Goal: Task Accomplishment & Management: Complete application form

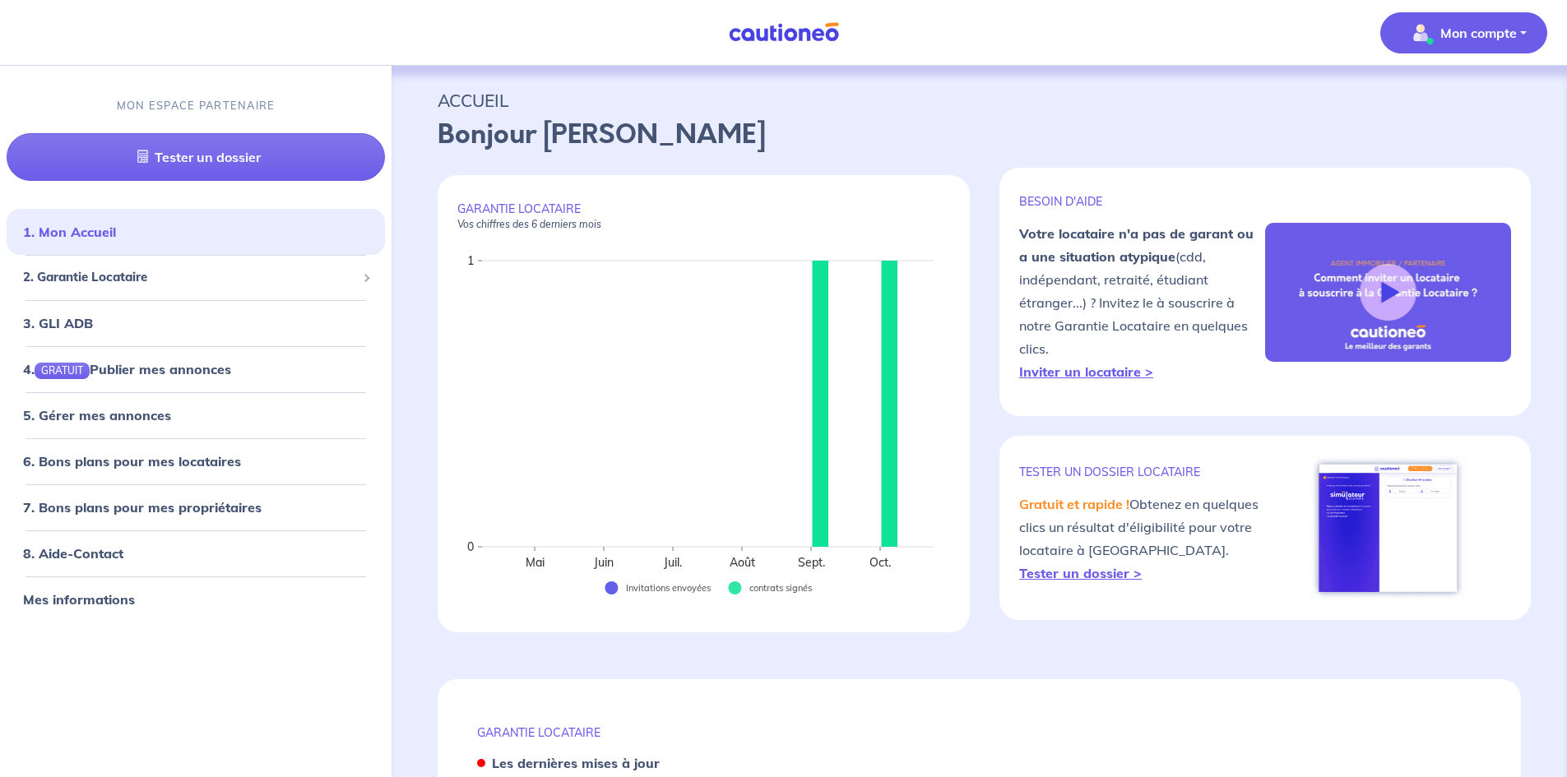
click at [1494, 49] on button "Mon compte" at bounding box center [1464, 32] width 167 height 41
click at [1446, 146] on link "Me déconnecter" at bounding box center [1447, 141] width 132 height 26
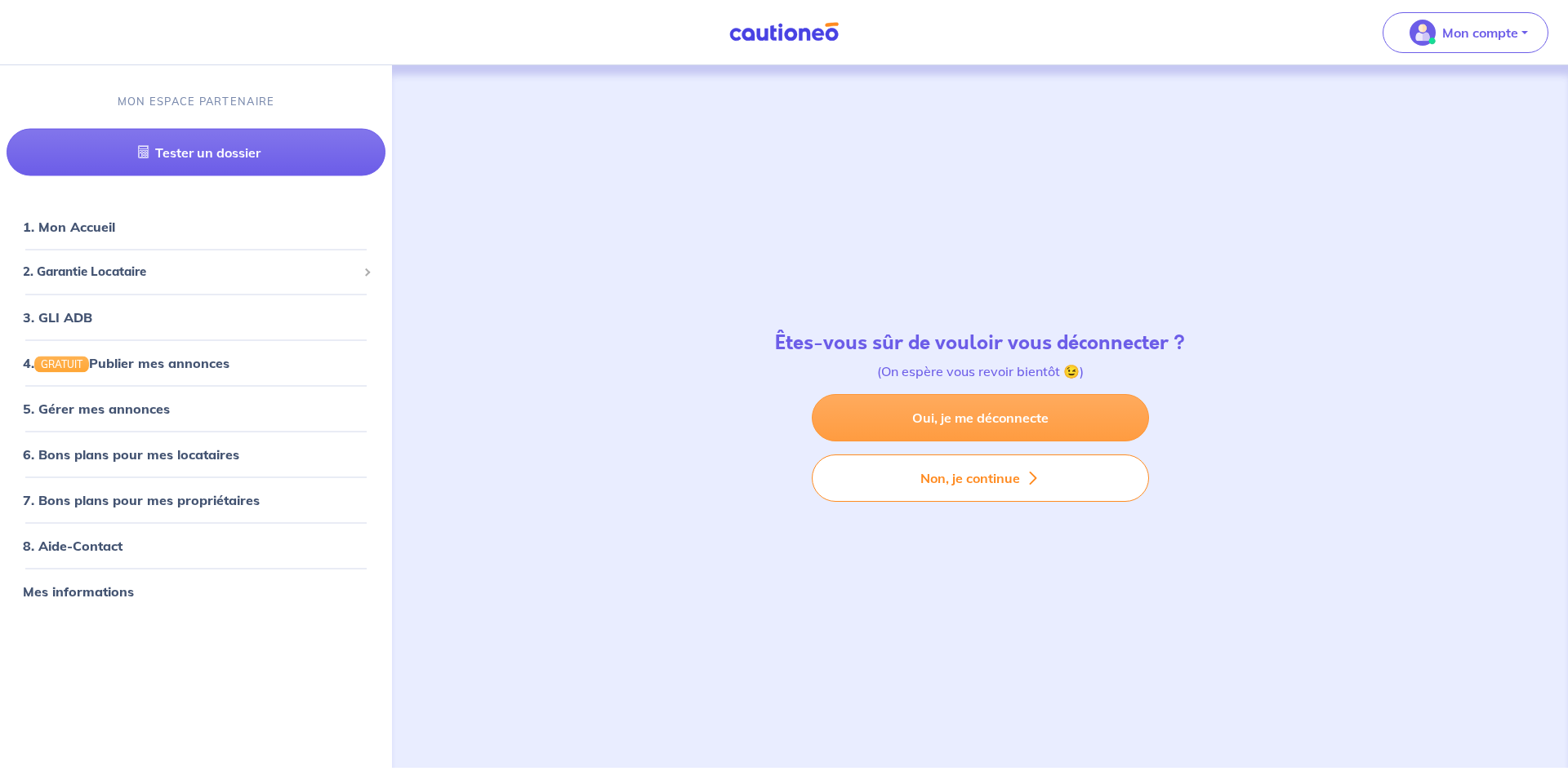
click at [997, 423] on link "Oui, je me déconnecte" at bounding box center [980, 418] width 337 height 48
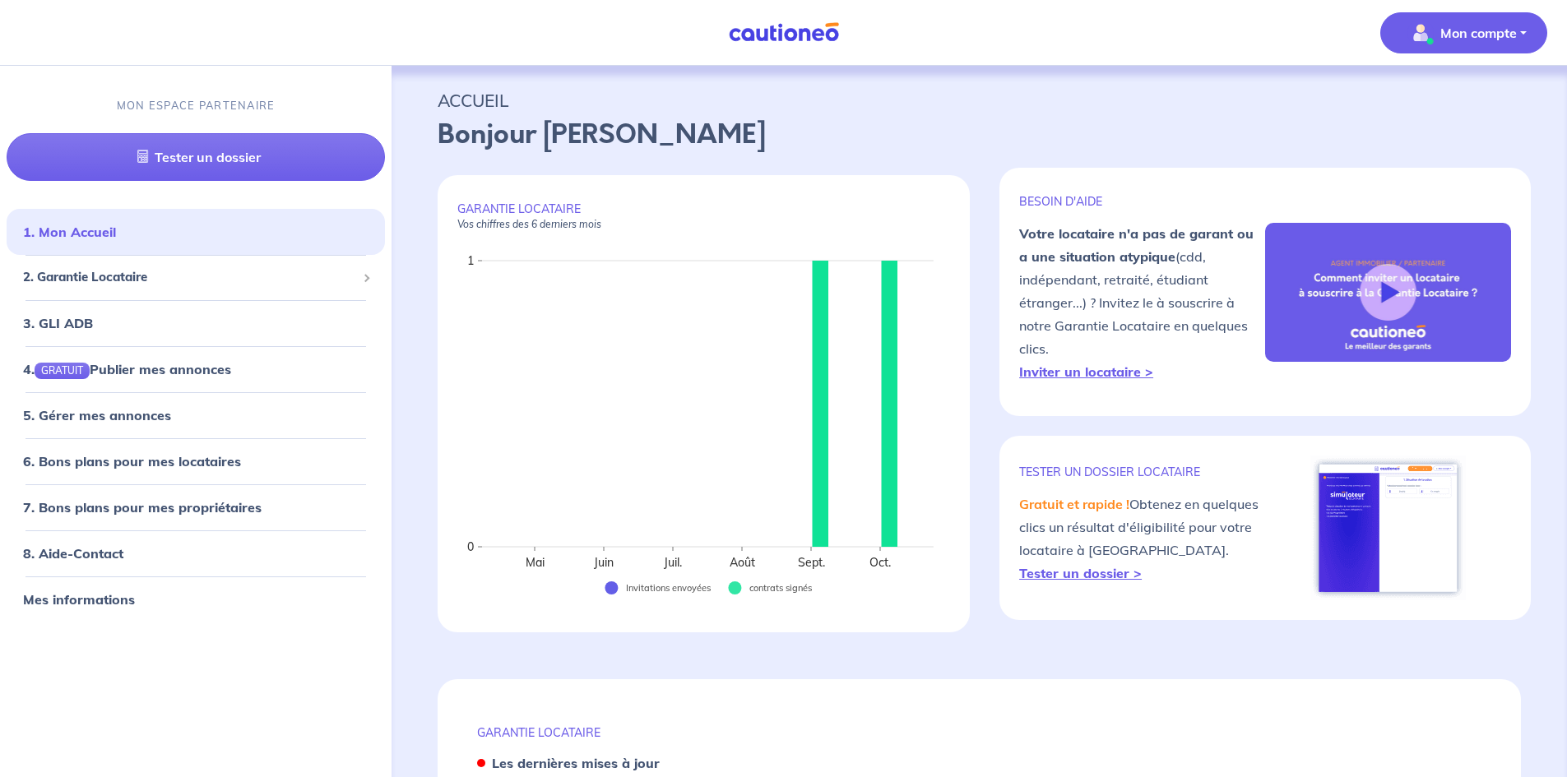
click at [1506, 38] on p "Mon compte" at bounding box center [1479, 33] width 77 height 20
click at [1436, 94] on link "Mes informations" at bounding box center [1447, 102] width 132 height 26
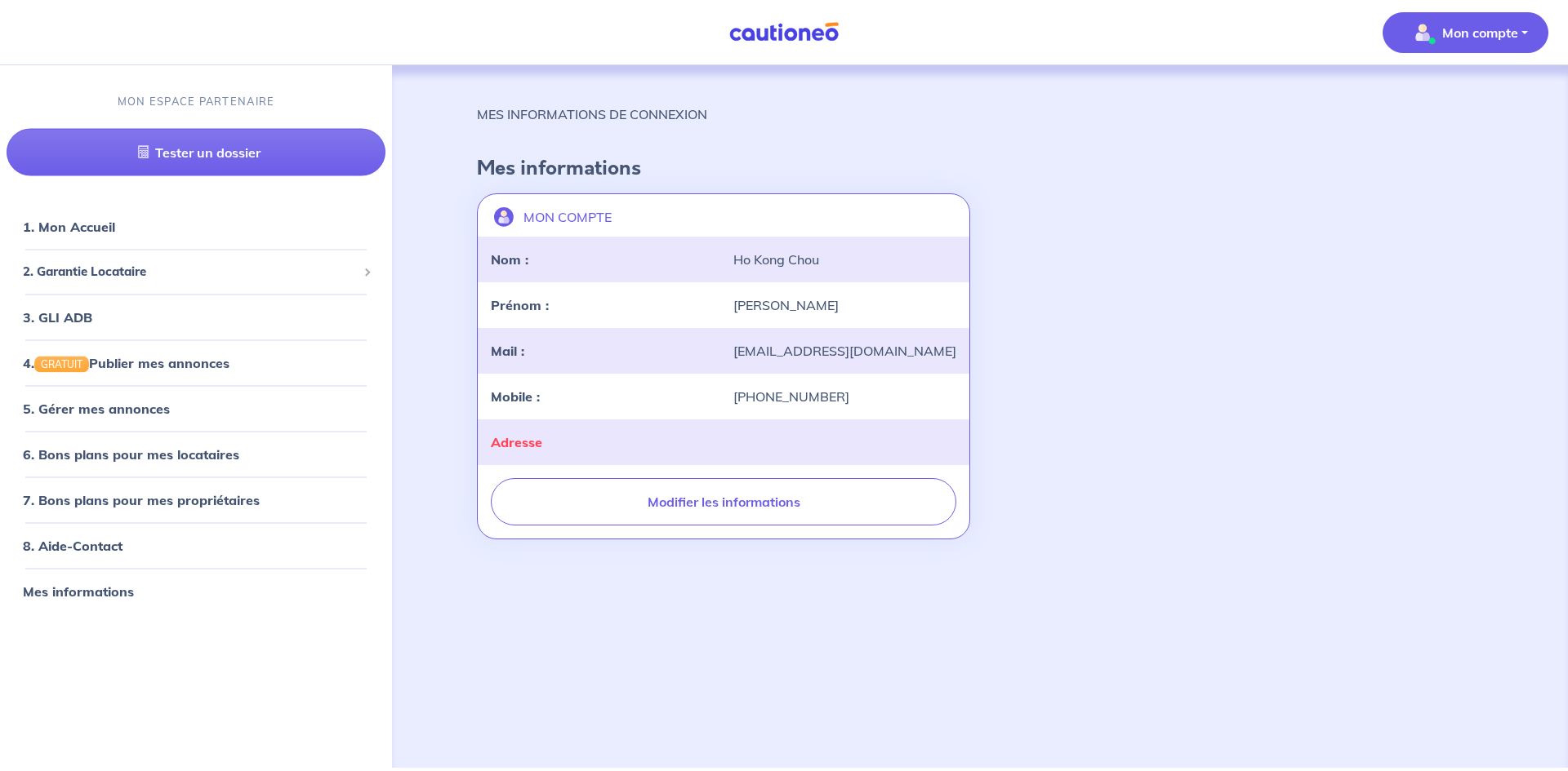
click at [323, 90] on div "MON ESPACE PARTENAIRE Tester un dossier" at bounding box center [196, 135] width 392 height 122
click at [113, 234] on link "1. Mon Accueil" at bounding box center [67, 226] width 90 height 16
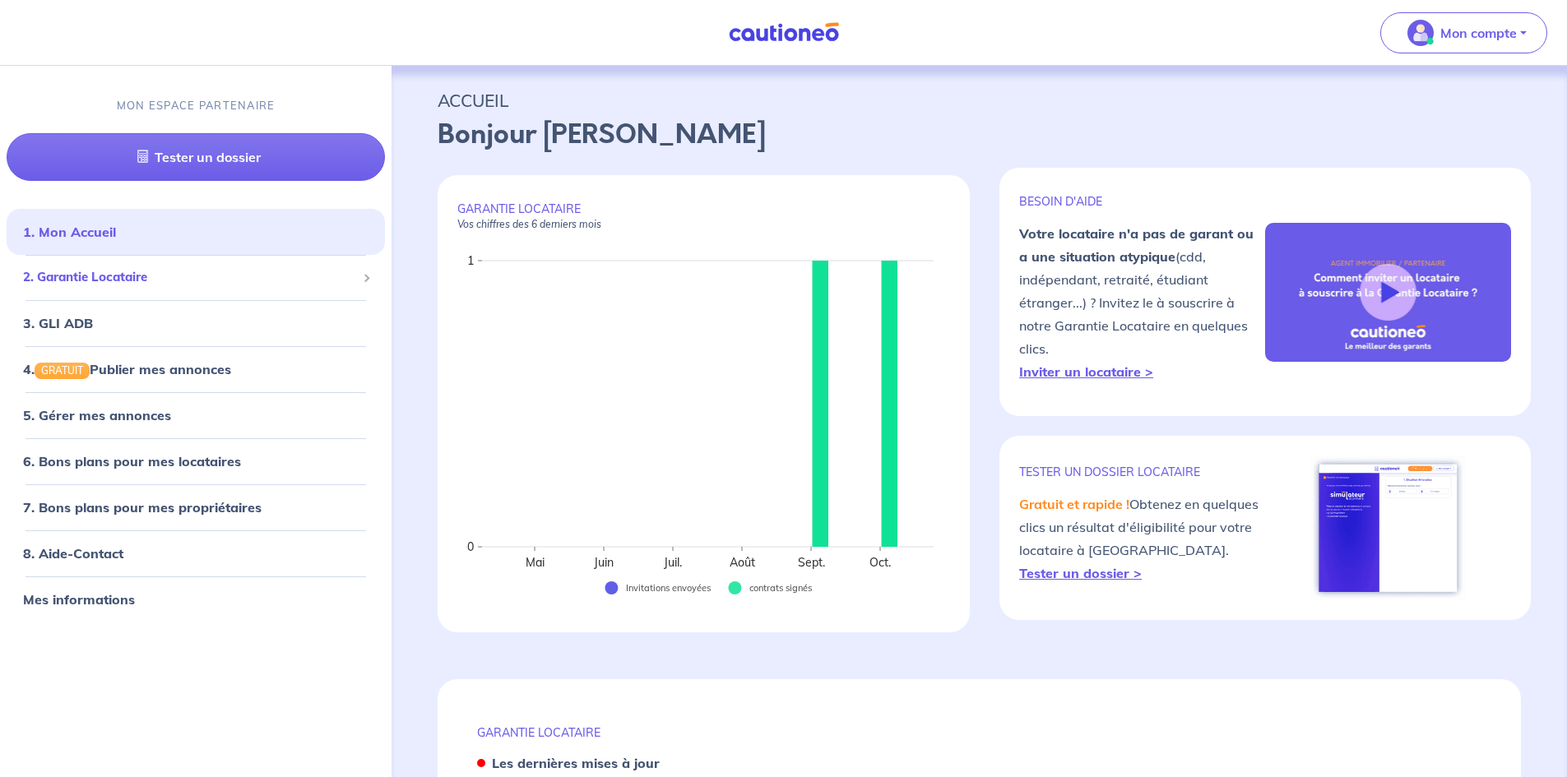
click at [273, 286] on span "2. Garantie Locataire" at bounding box center [189, 277] width 333 height 19
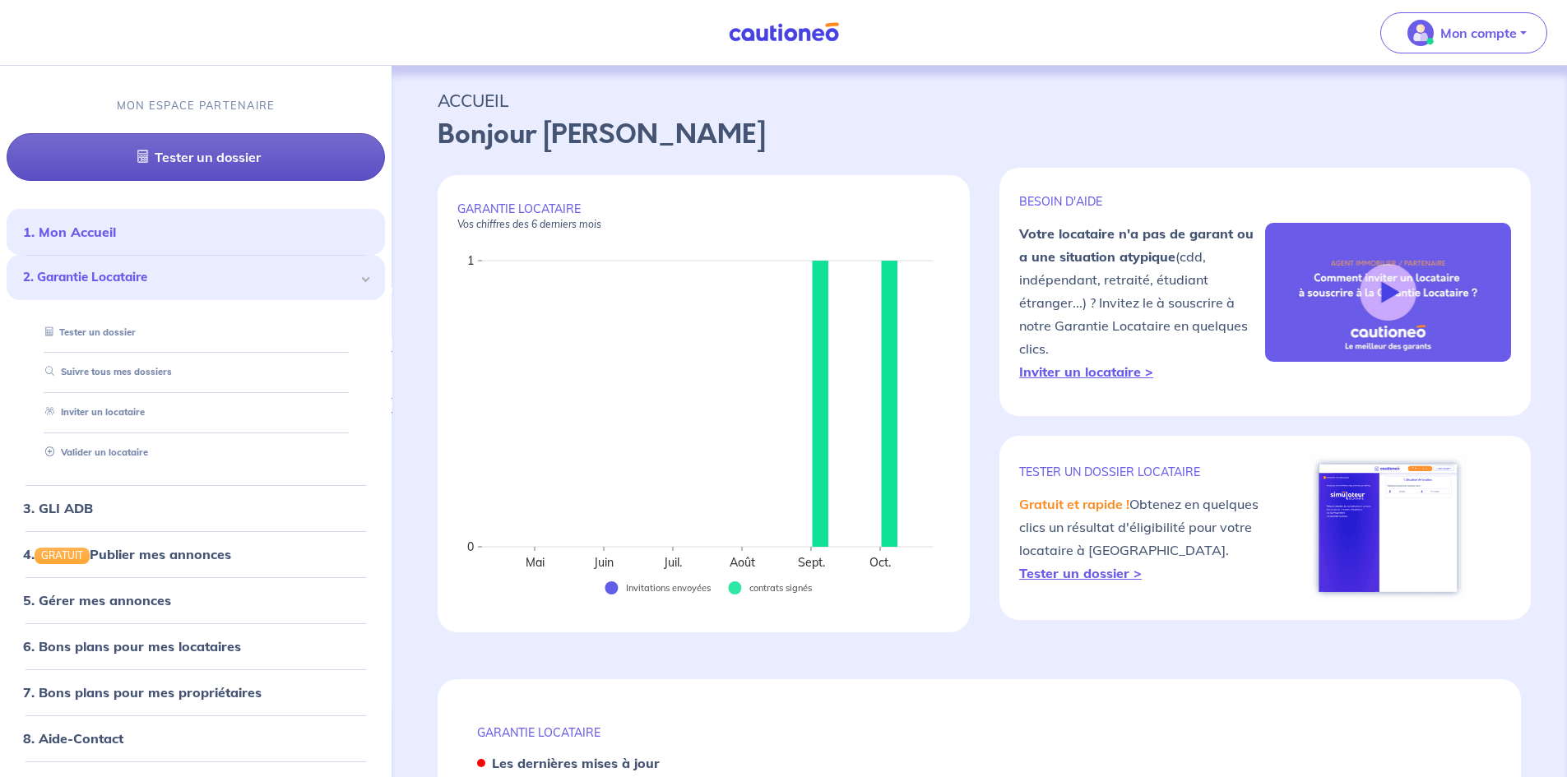
click at [288, 163] on link "Tester un dossier" at bounding box center [196, 157] width 378 height 48
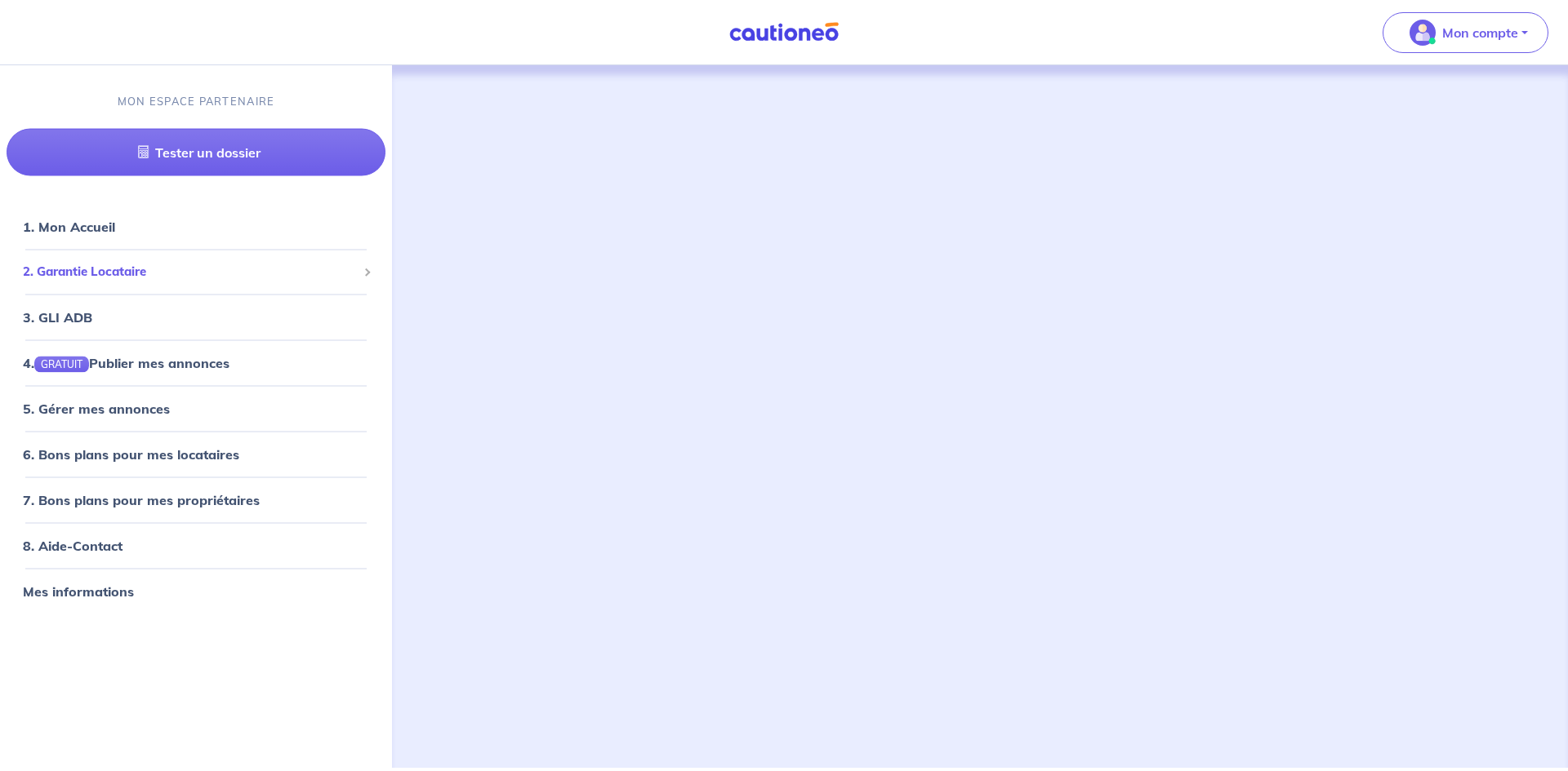
click at [252, 281] on span "2. Garantie Locataire" at bounding box center [190, 272] width 333 height 19
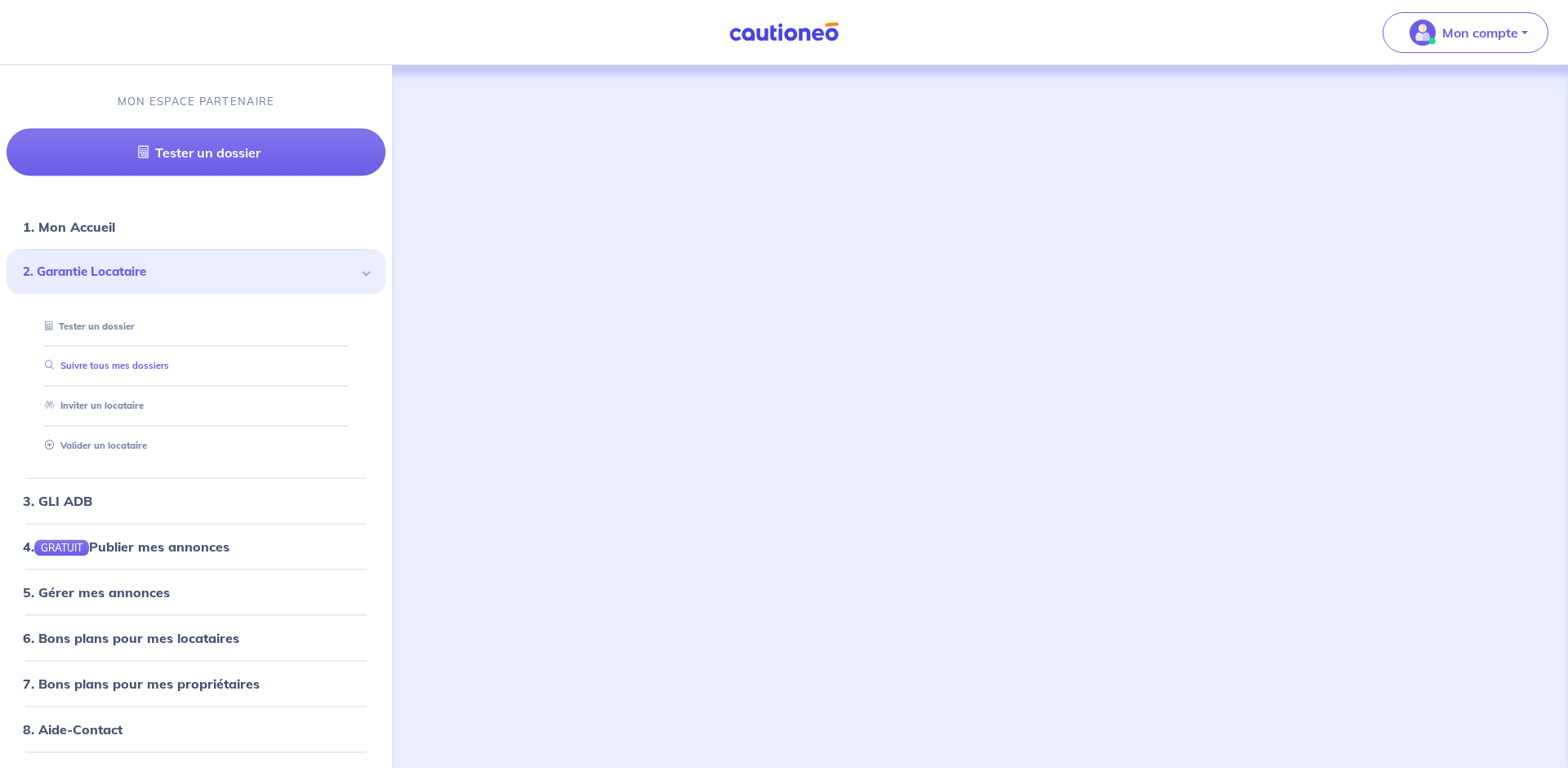
click at [137, 371] on link "Suivre tous mes dossiers" at bounding box center [104, 366] width 131 height 12
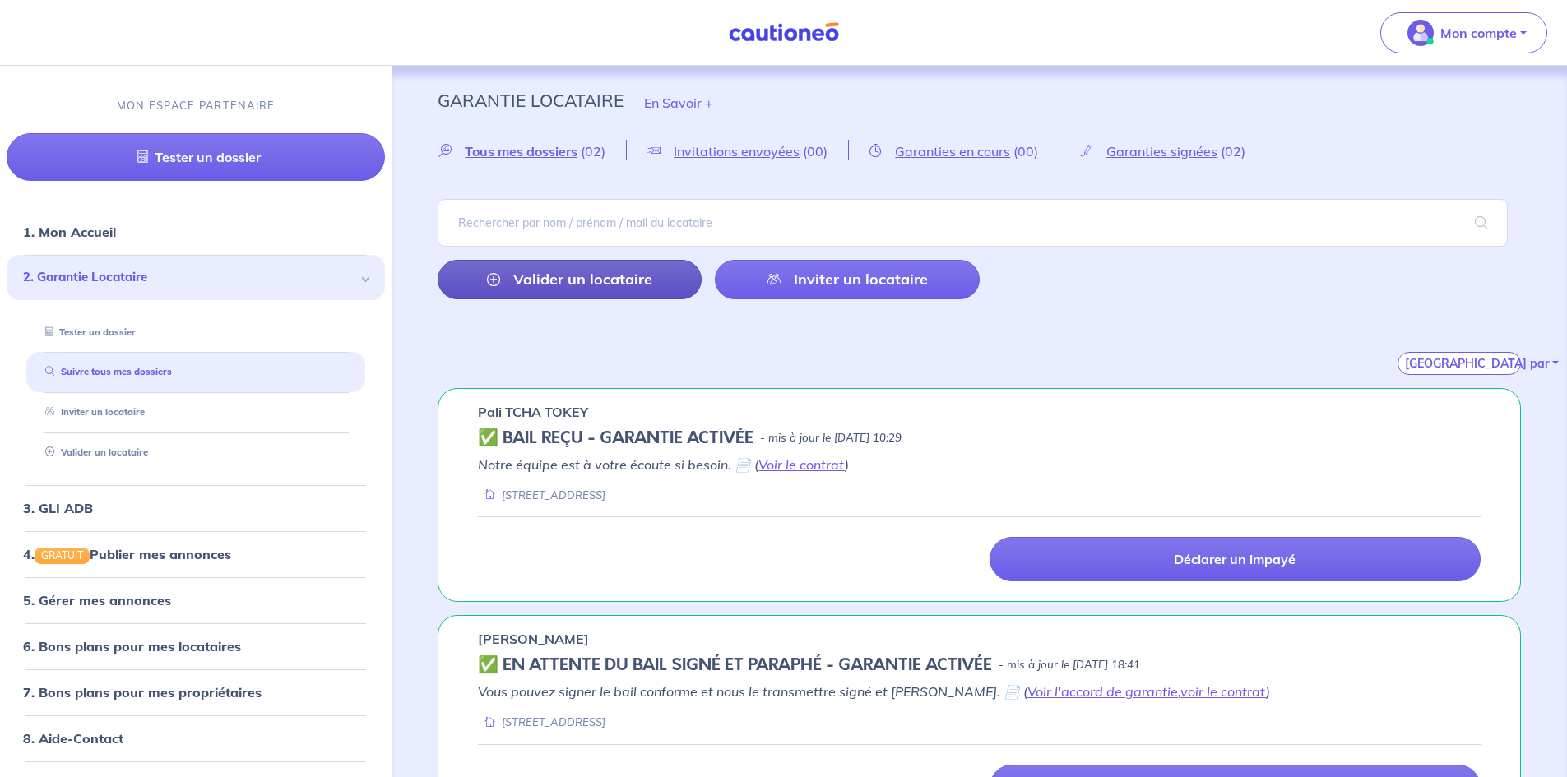
click at [597, 273] on link "Valider un locataire" at bounding box center [570, 279] width 264 height 39
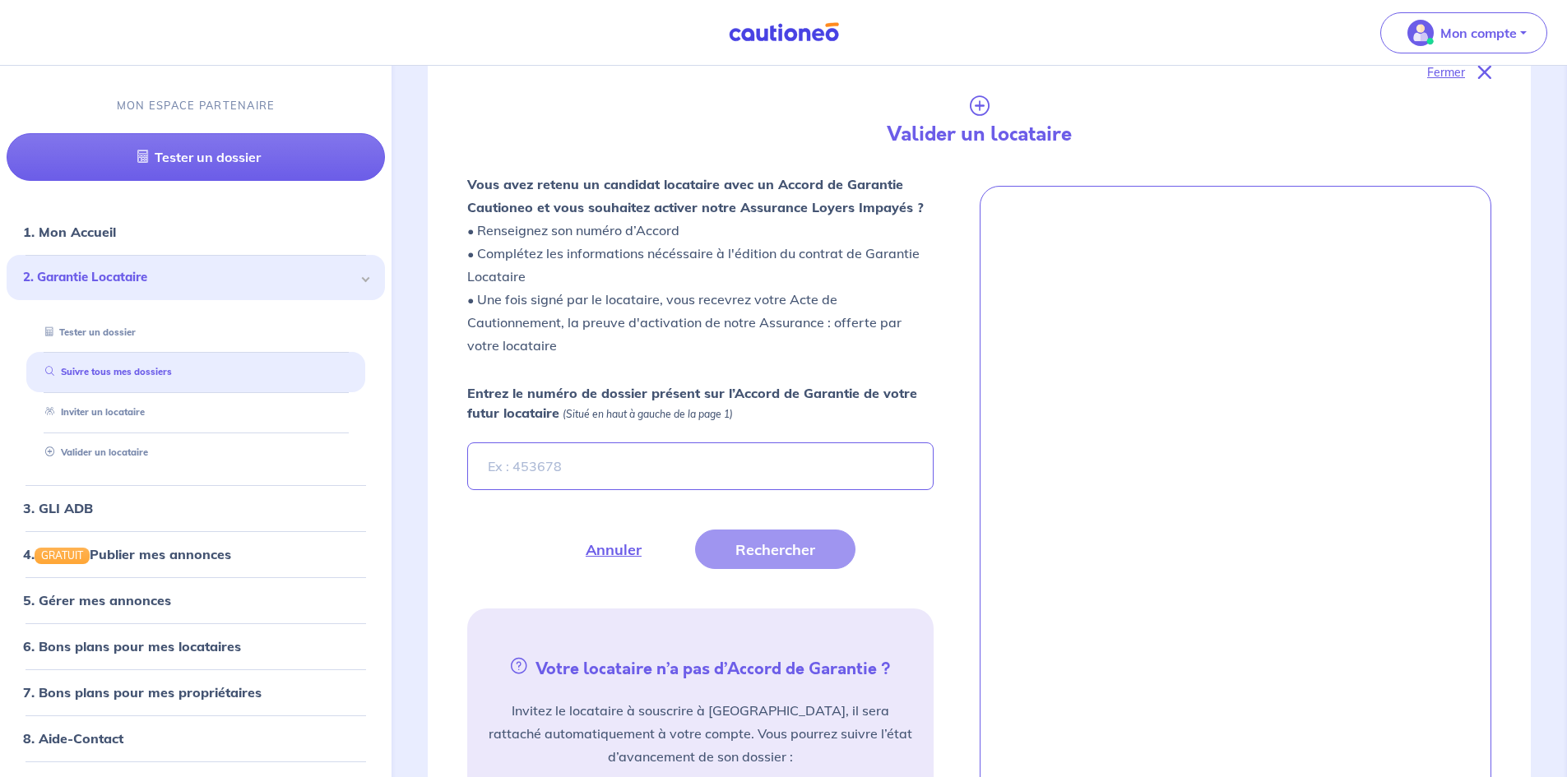
scroll to position [388, 0]
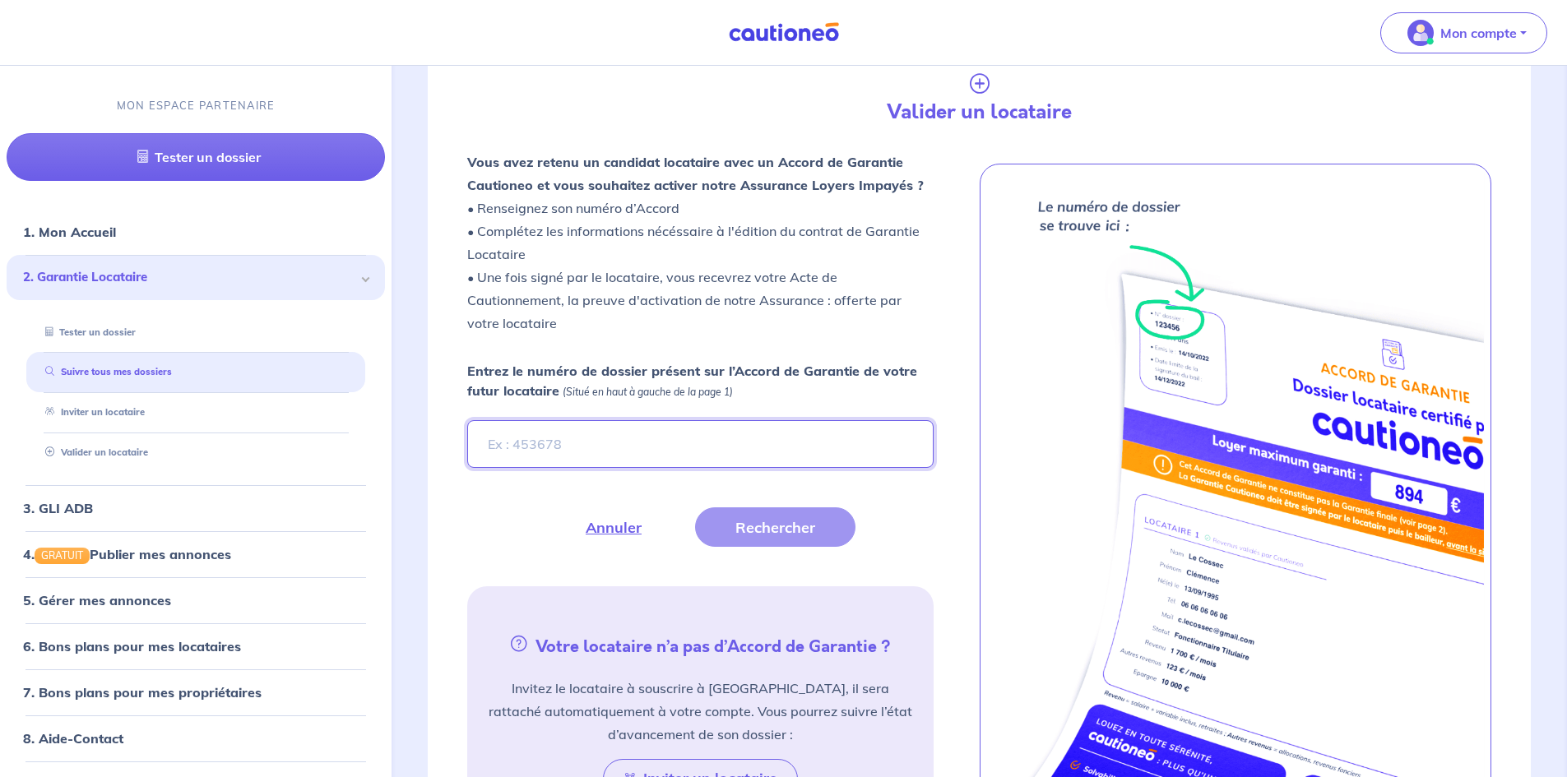
click at [610, 434] on input "Entrez le numéro de dossier présent sur l’Accord de Garantie de votre futur loc…" at bounding box center [700, 444] width 466 height 48
type input "TLpi4V"
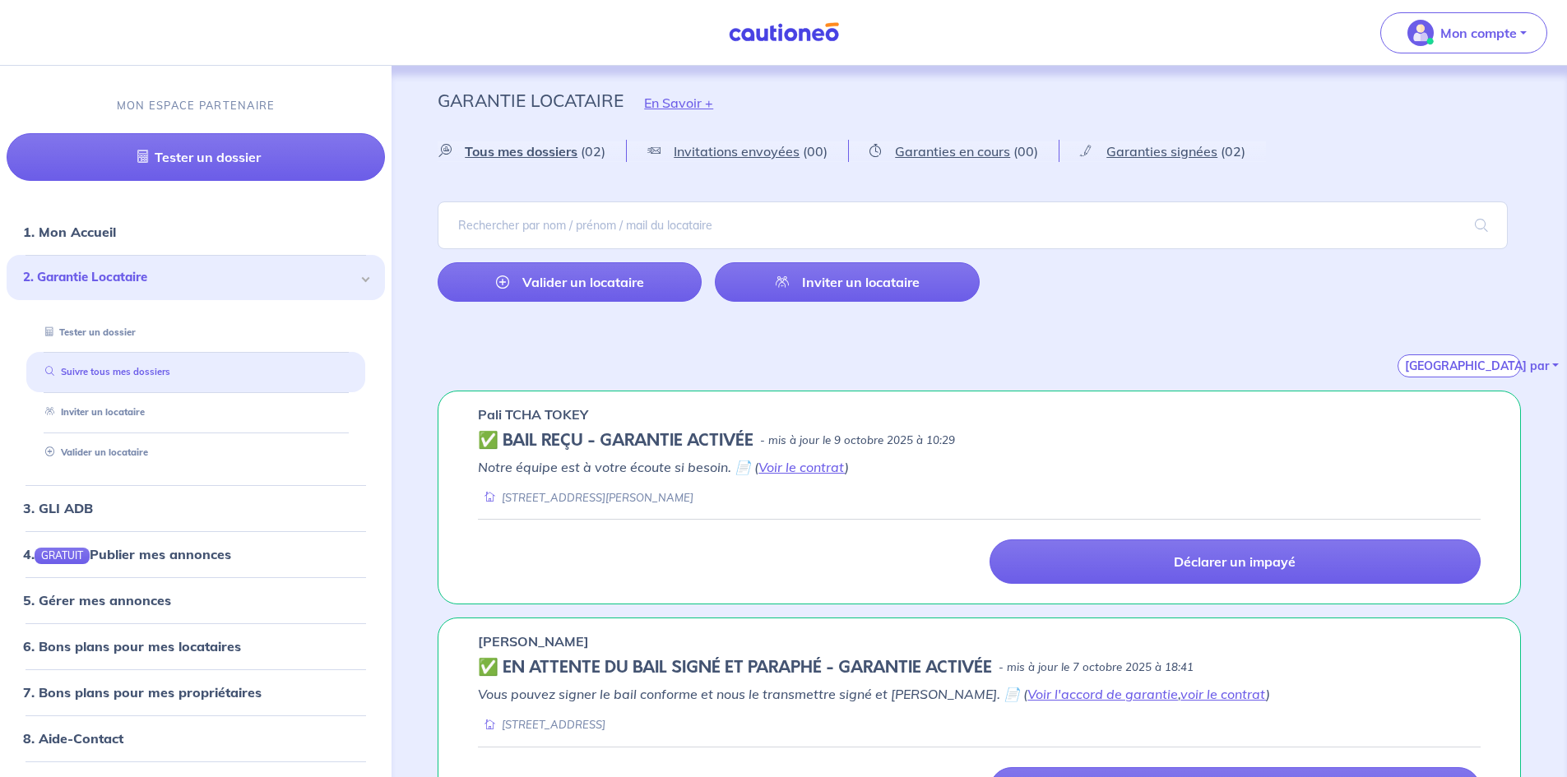
click at [170, 378] on link "Suivre tous mes dossiers" at bounding box center [105, 372] width 132 height 12
click at [596, 291] on link "Valider un locataire" at bounding box center [570, 281] width 264 height 39
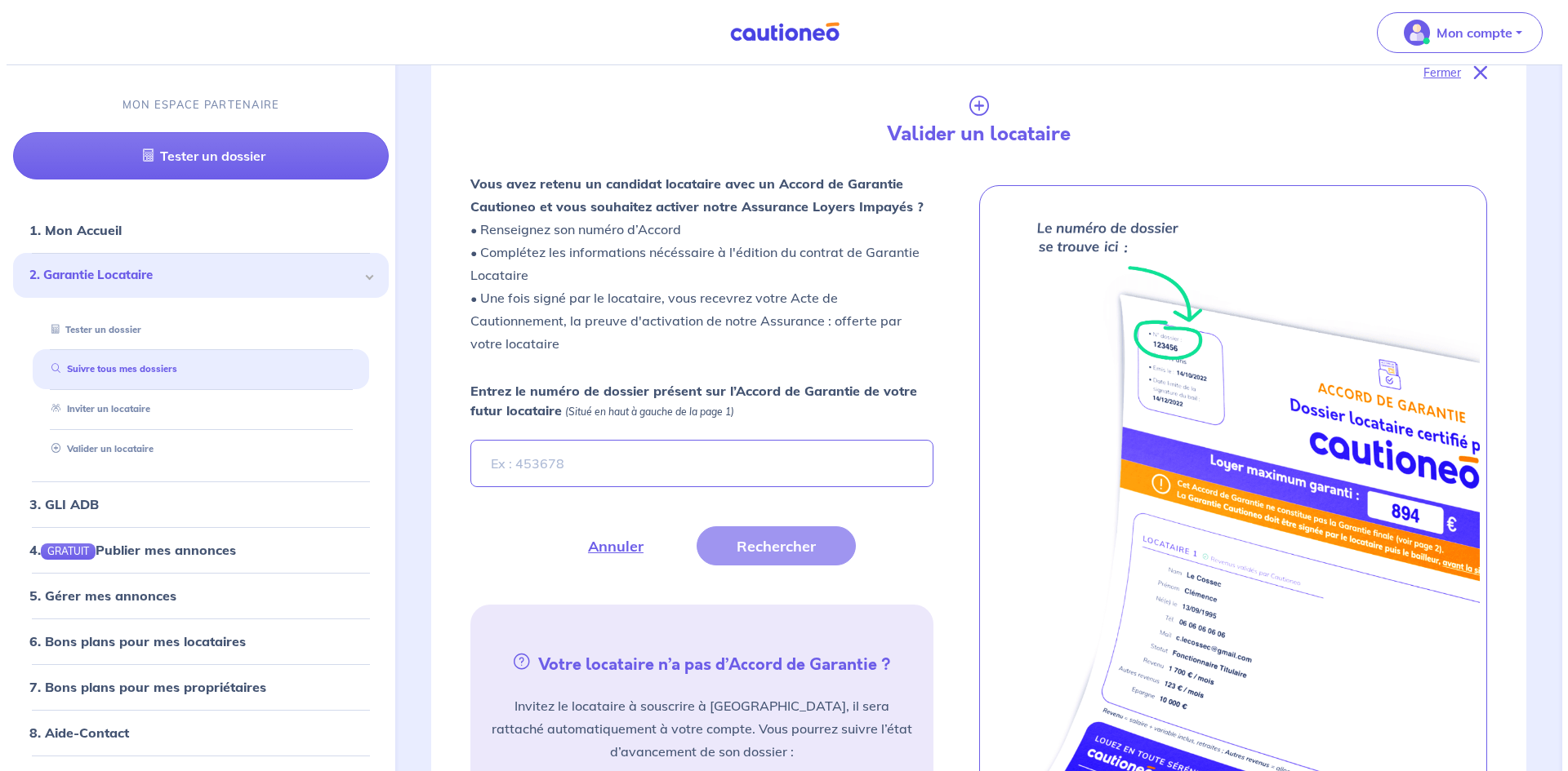
scroll to position [388, 0]
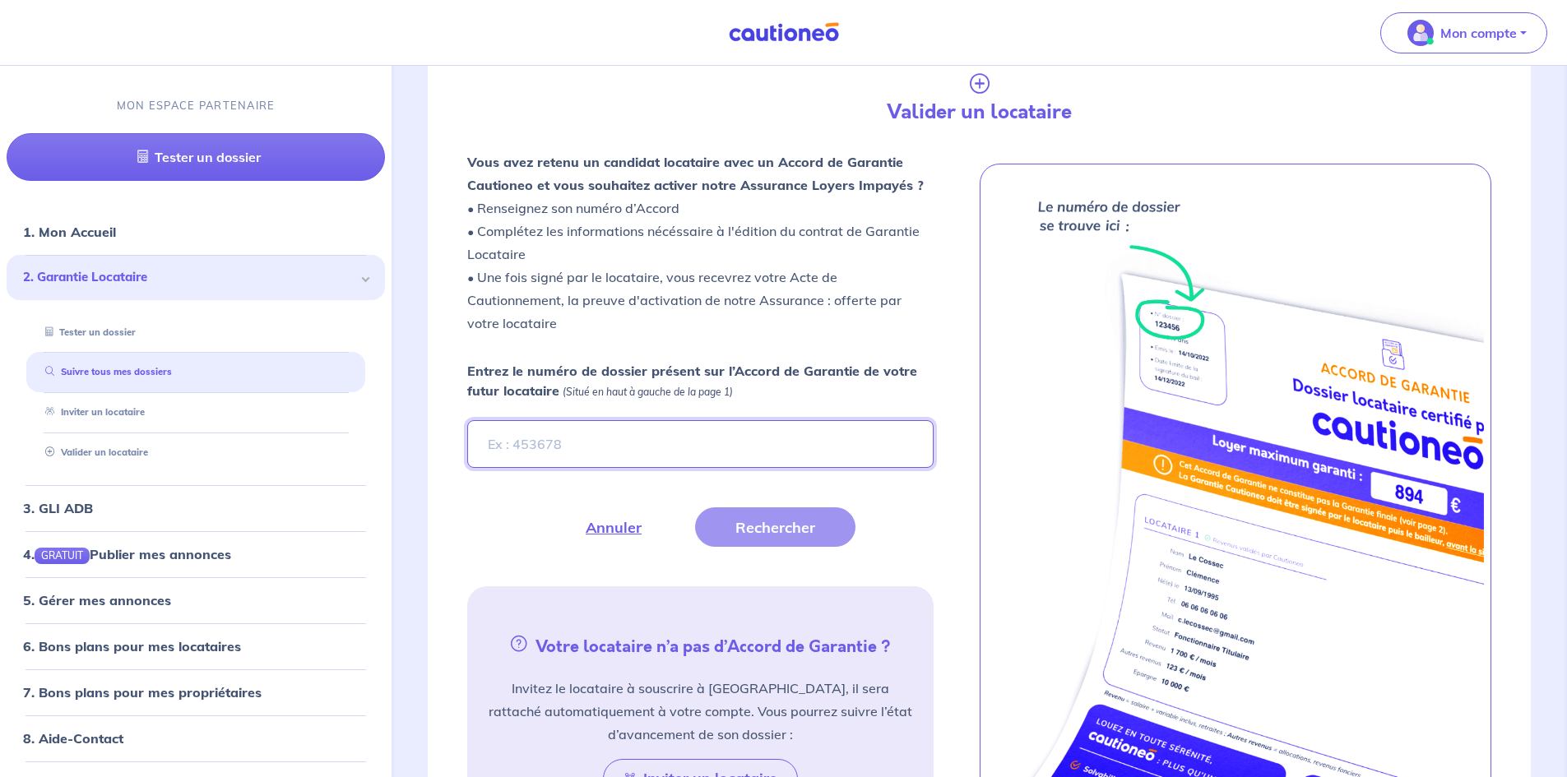
click at [592, 464] on input "Entrez le numéro de dossier présent sur l’Accord de Garantie de votre futur loc…" at bounding box center [700, 444] width 466 height 48
type input "TLpi4V"
click at [742, 529] on button "Rechercher" at bounding box center [775, 527] width 160 height 39
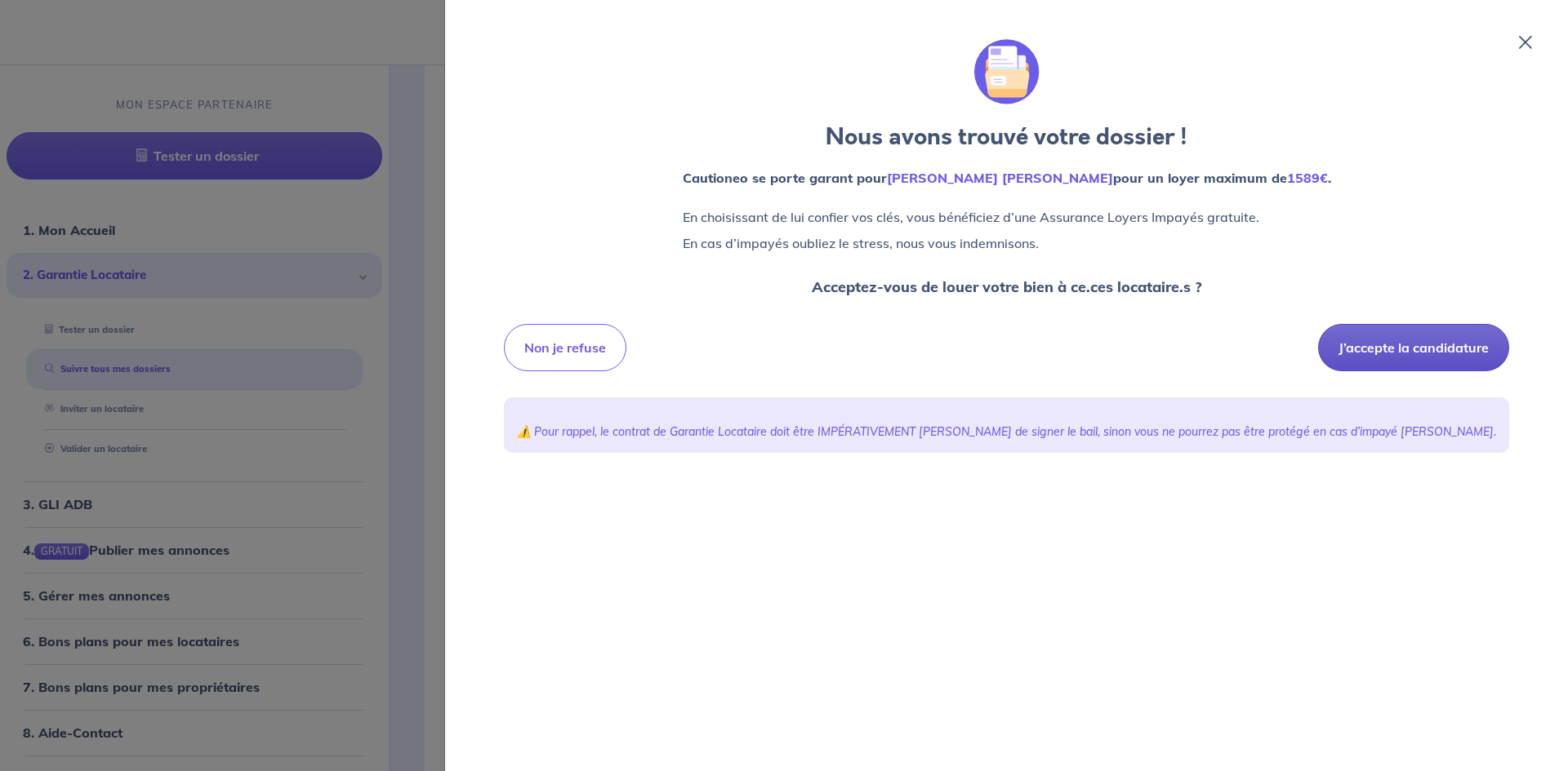
click at [1385, 357] on button "J’accepte la candidature" at bounding box center [1413, 348] width 192 height 48
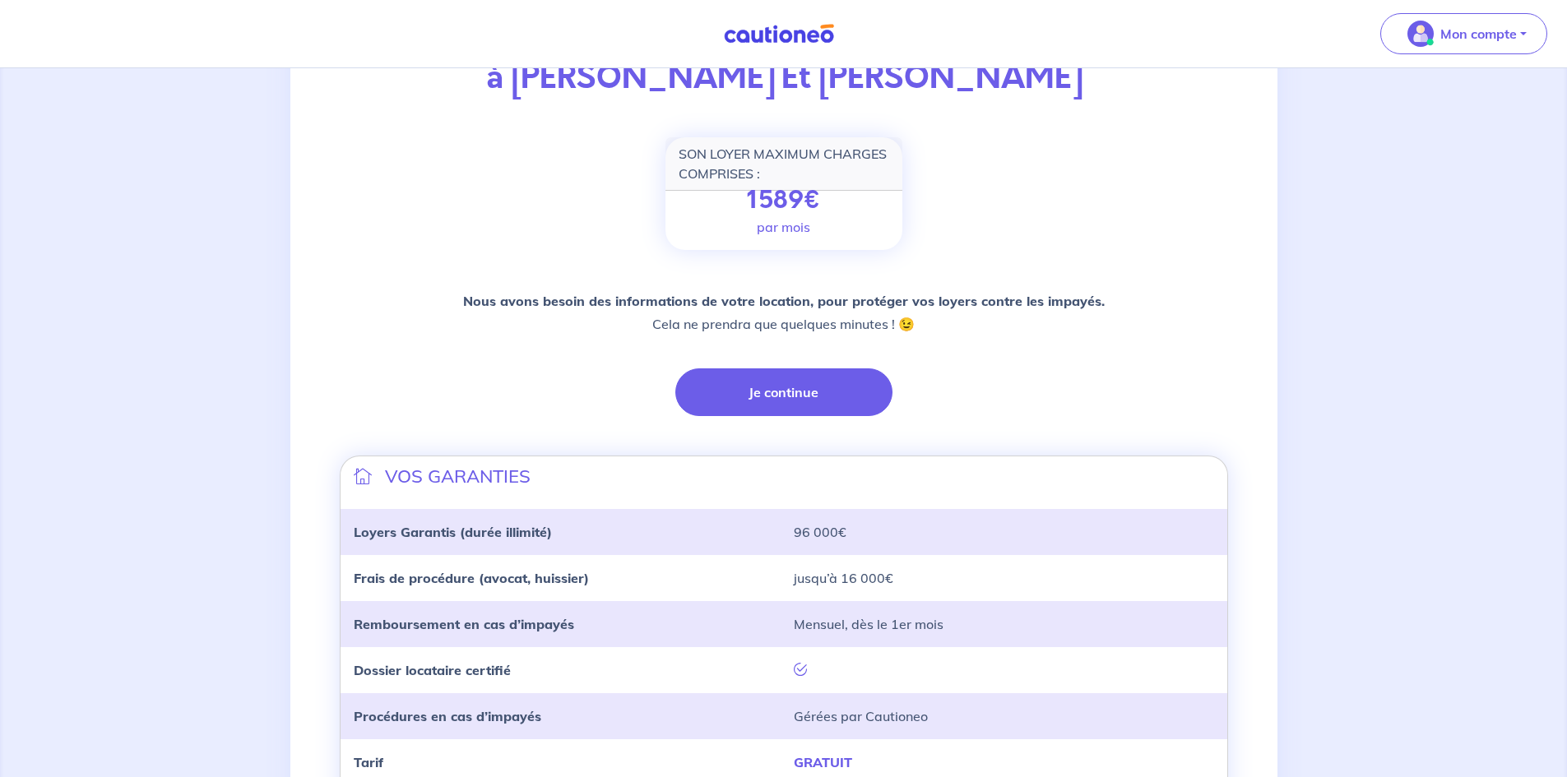
scroll to position [177, 0]
click at [860, 401] on button "Je continue" at bounding box center [783, 393] width 217 height 48
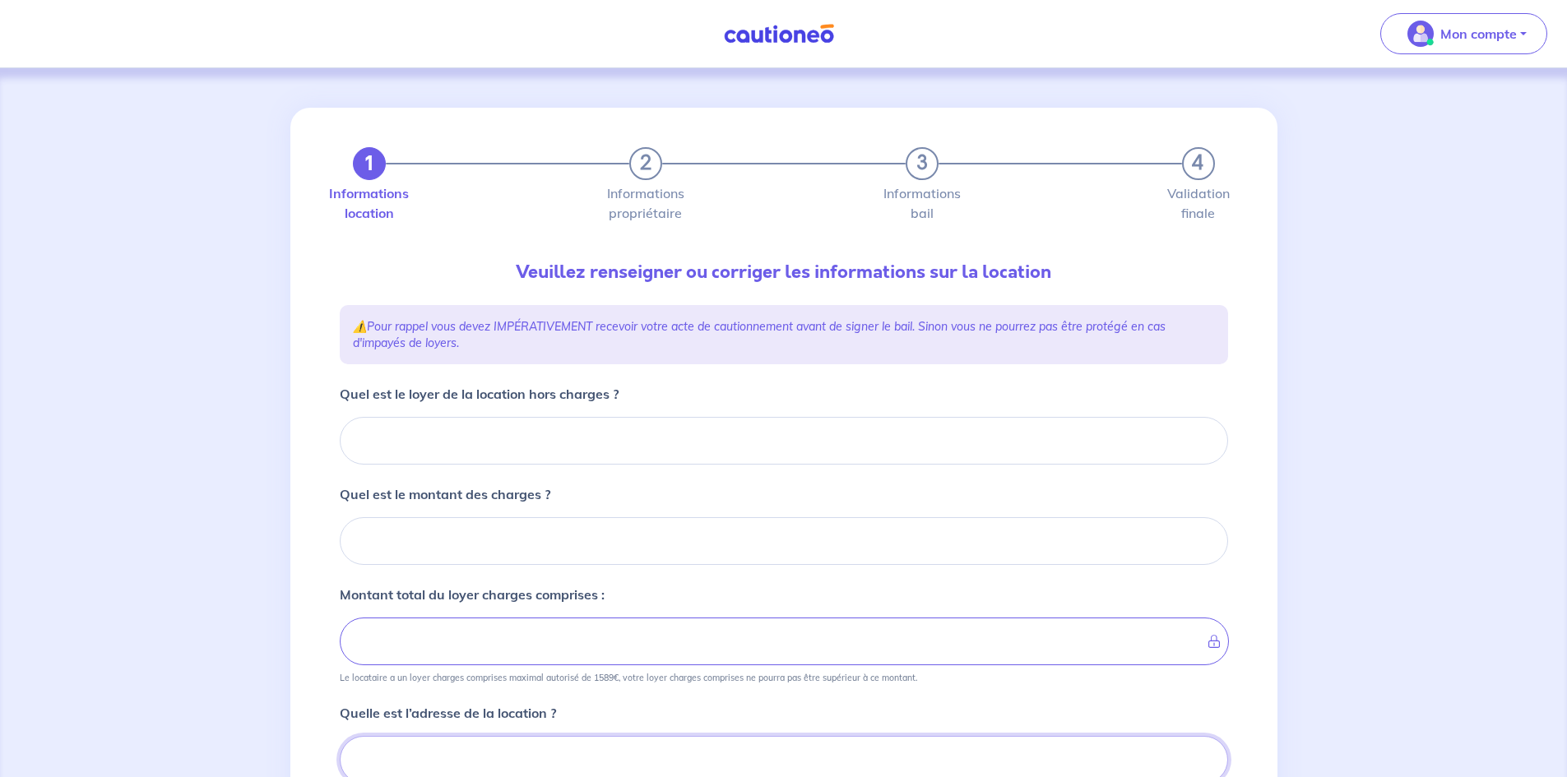
scroll to position [7, 0]
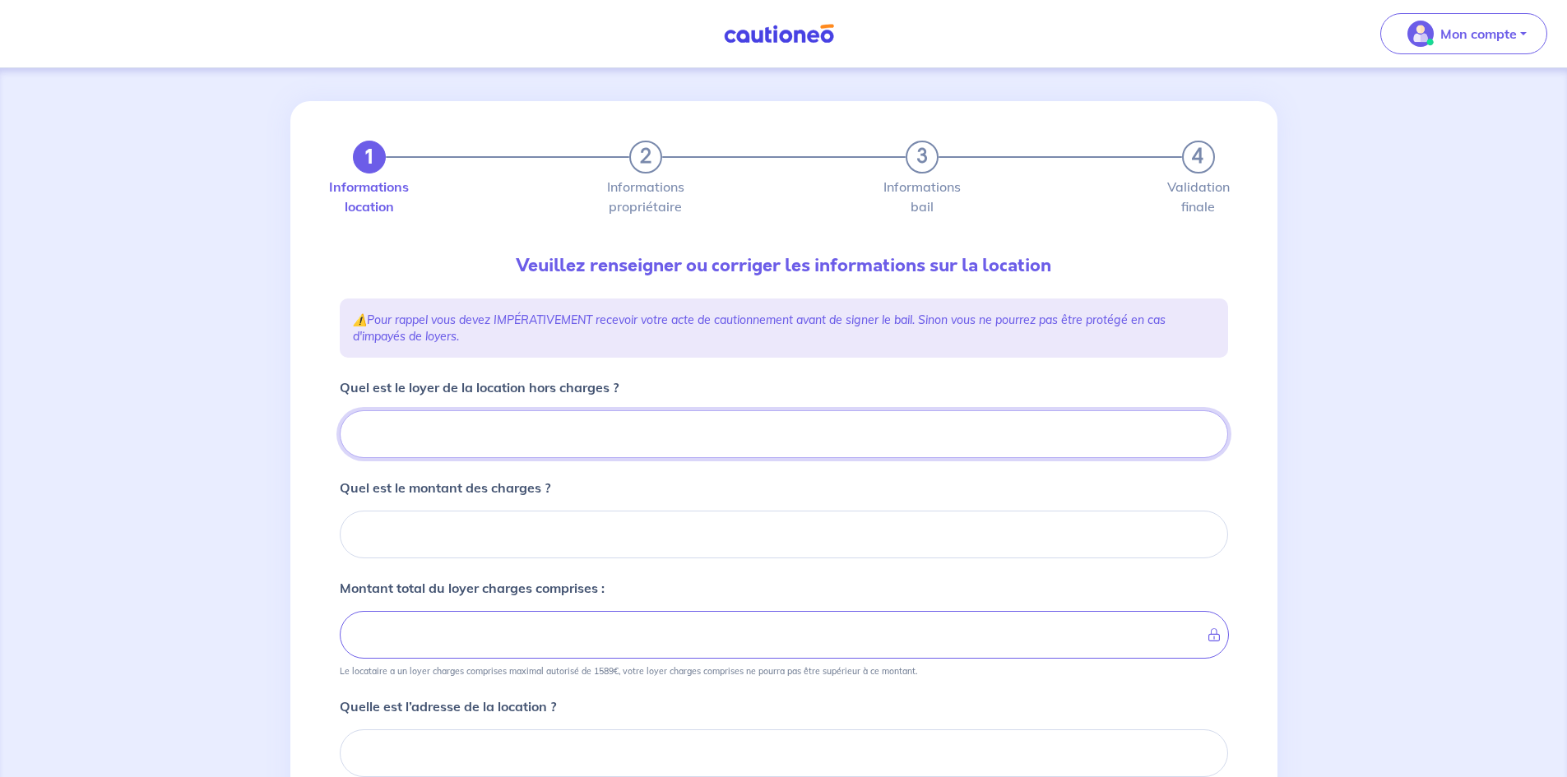
click at [787, 419] on input "Quel est le loyer de la location hors charges ?" at bounding box center [784, 435] width 889 height 48
type input "78"
type input "780"
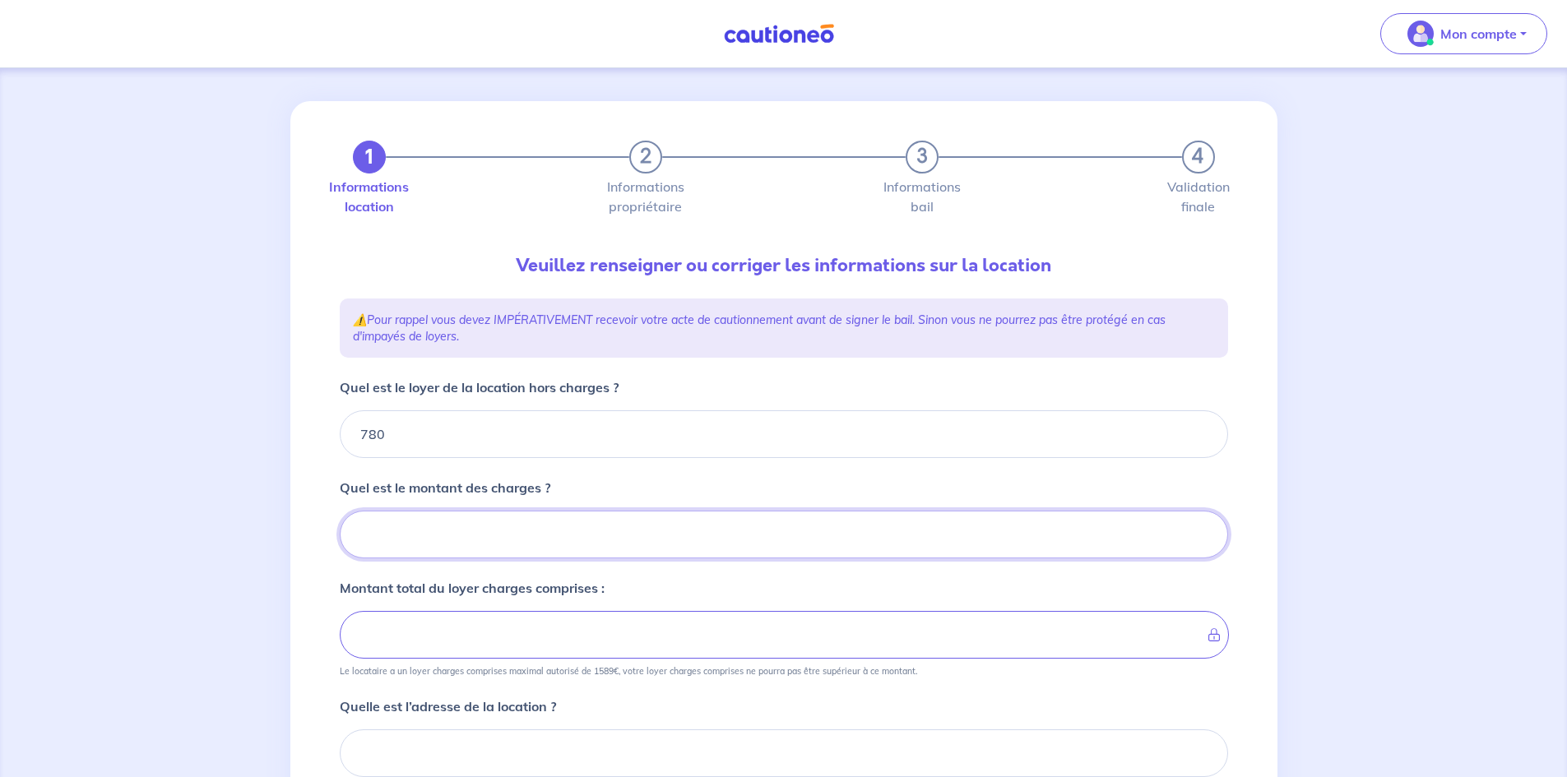
click at [604, 529] on input "Quel est le montant des charges ?" at bounding box center [784, 535] width 889 height 48
type input "80"
type input "860"
type input "80"
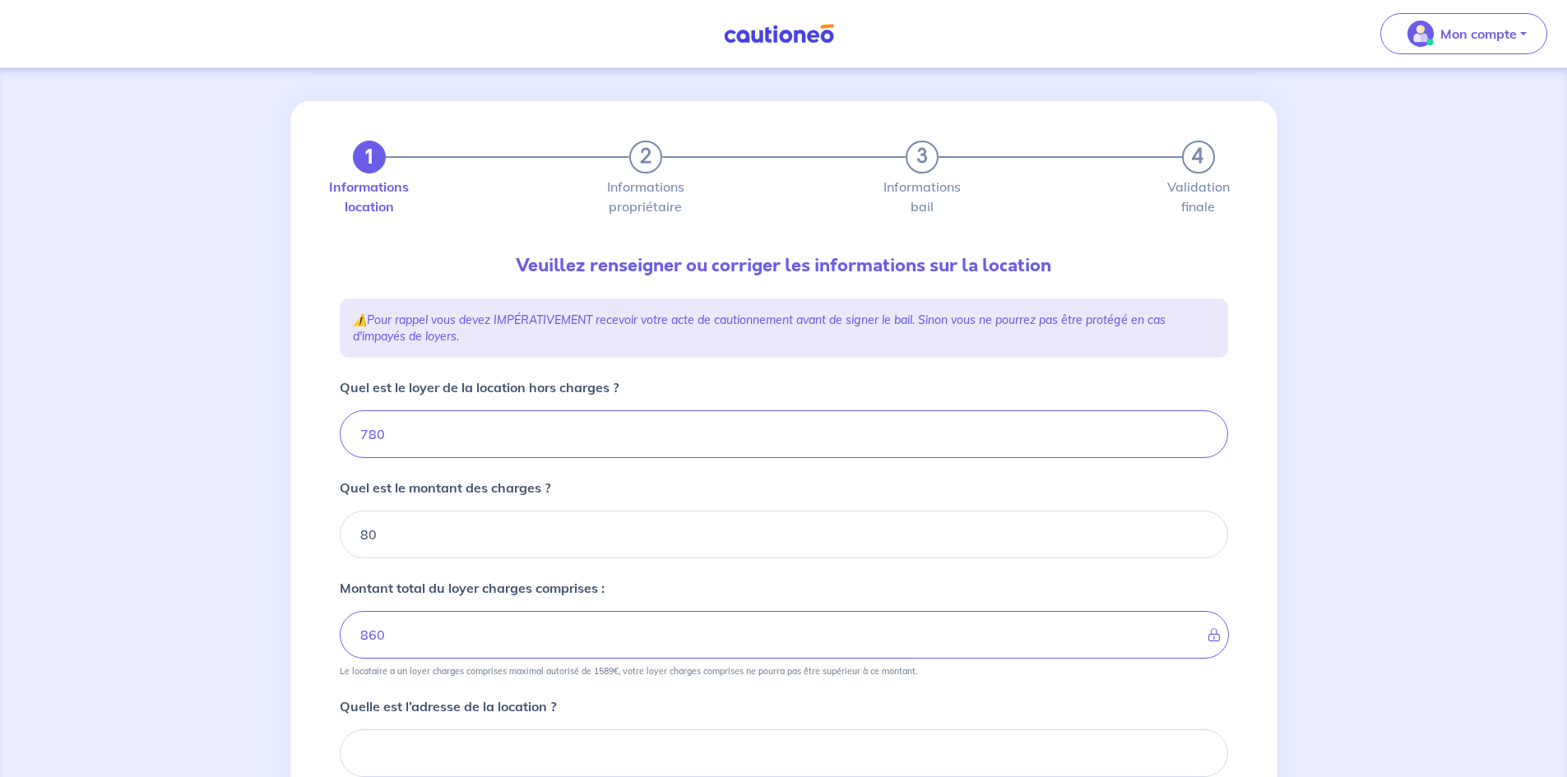
click at [309, 437] on div "1 2 3 4 Informations location Informations propriétaire Informations bail Valid…" at bounding box center [783, 588] width 987 height 974
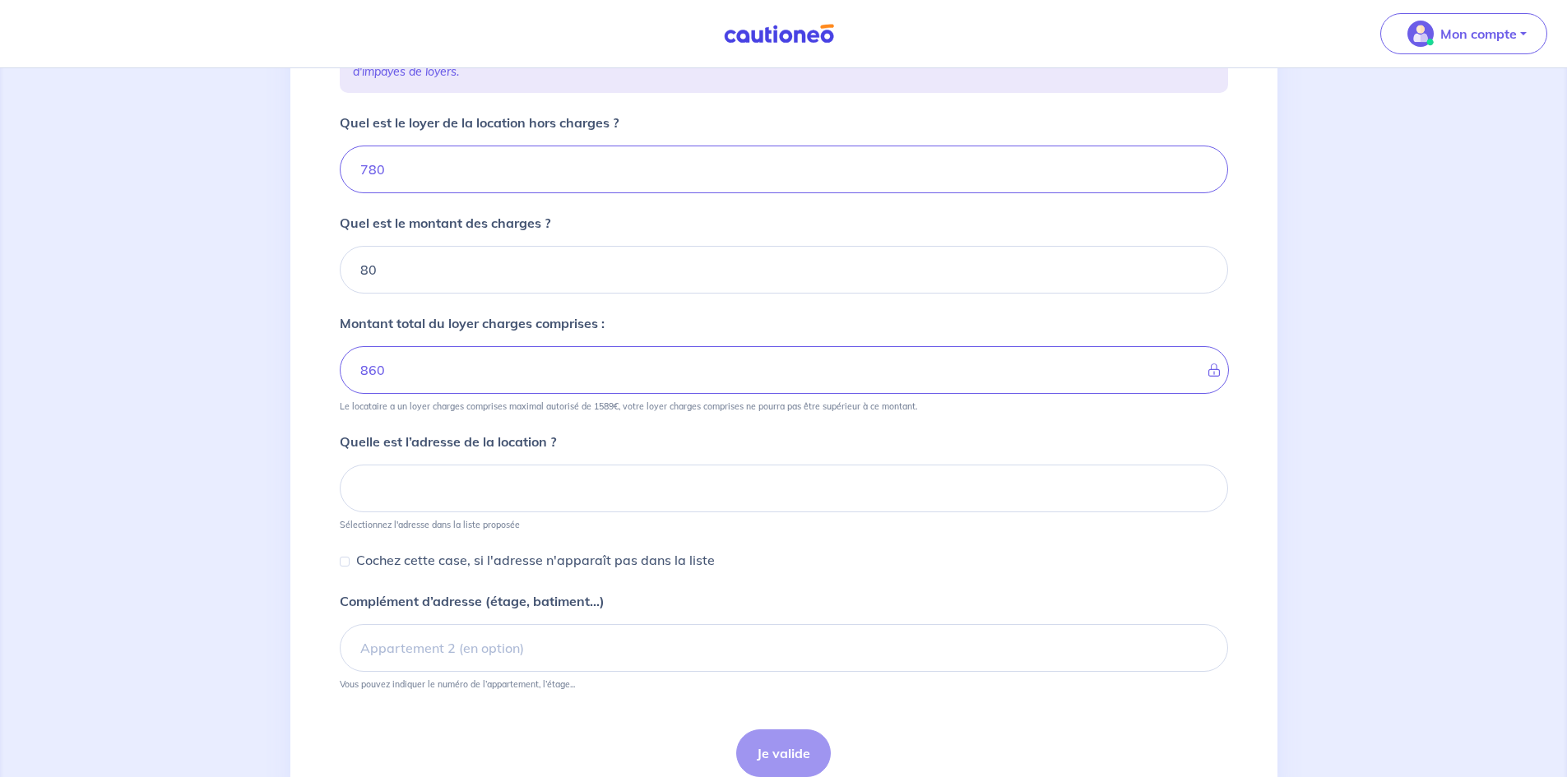
scroll to position [272, 0]
click at [404, 502] on input at bounding box center [784, 488] width 889 height 48
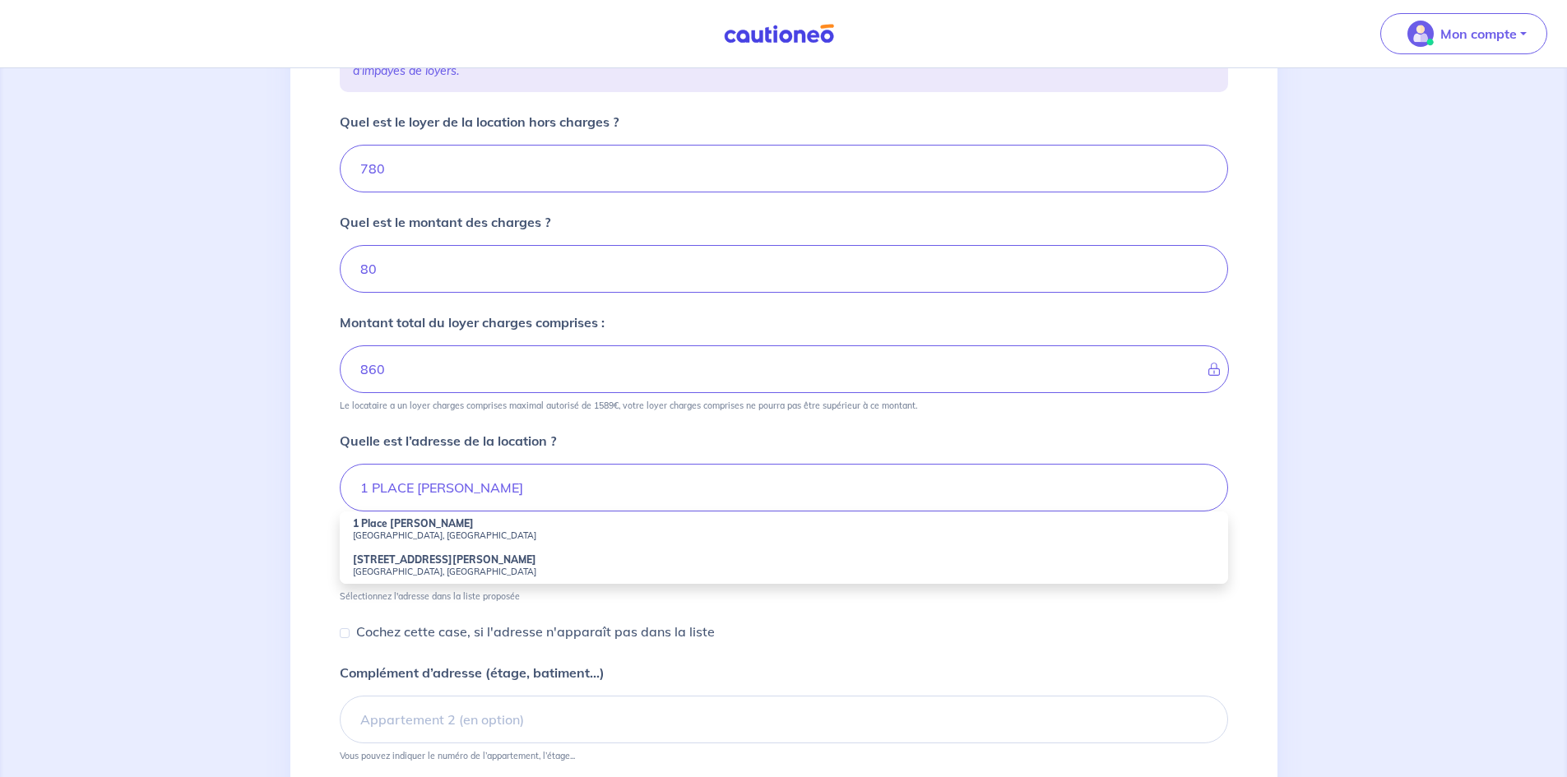
click at [405, 531] on small "Toulouse, France" at bounding box center [784, 536] width 862 height 12
type input "1 Place Antonin Froidure, Toulouse, France"
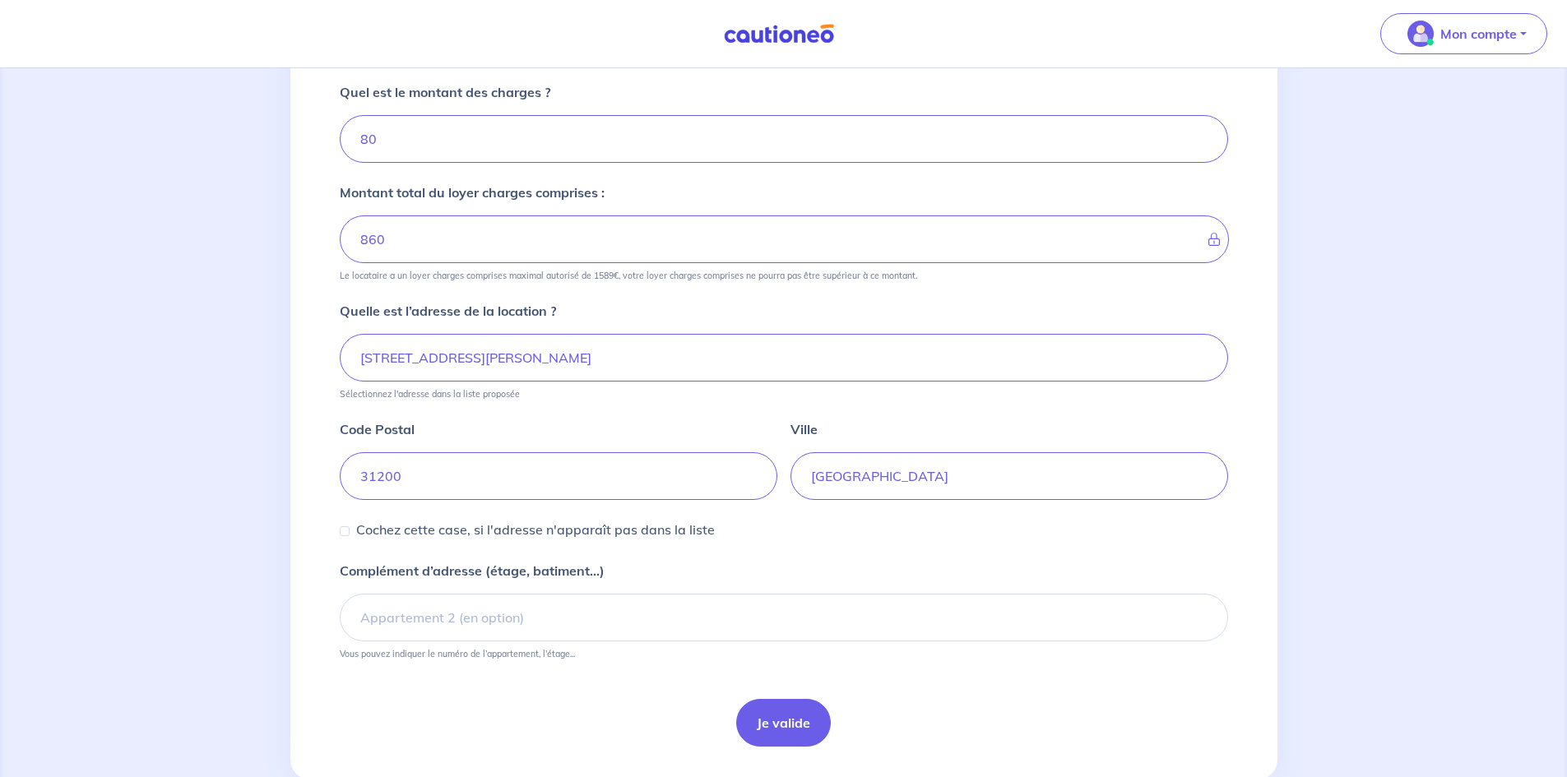
scroll to position [404, 0]
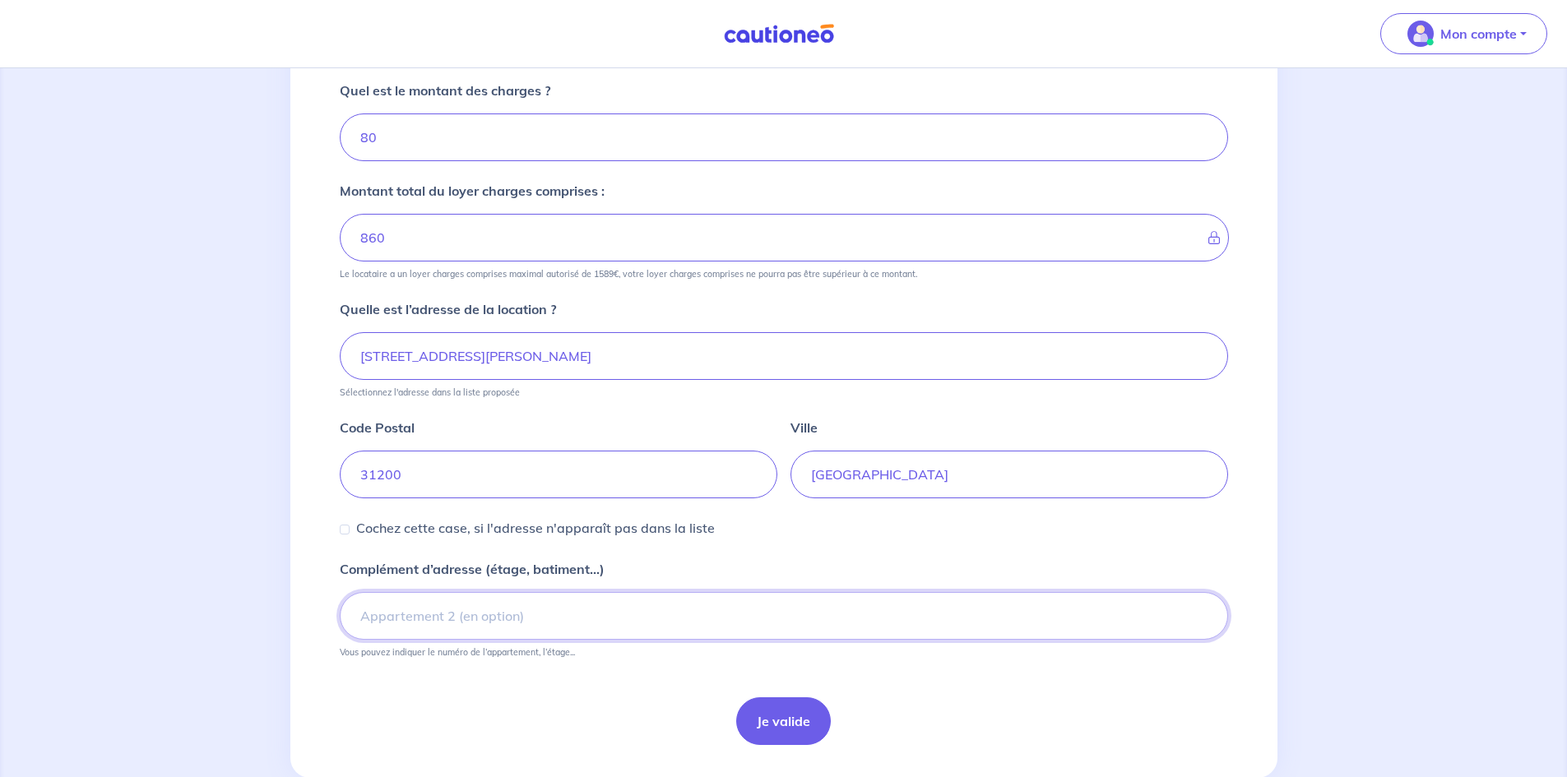
click at [528, 621] on input "Complément d’adresse (étage, batiment...)" at bounding box center [784, 616] width 889 height 48
type input "D49"
click at [605, 680] on form "Quel est le loyer de la location hors charges ? 780 Quel est le montant des cha…" at bounding box center [784, 362] width 889 height 765
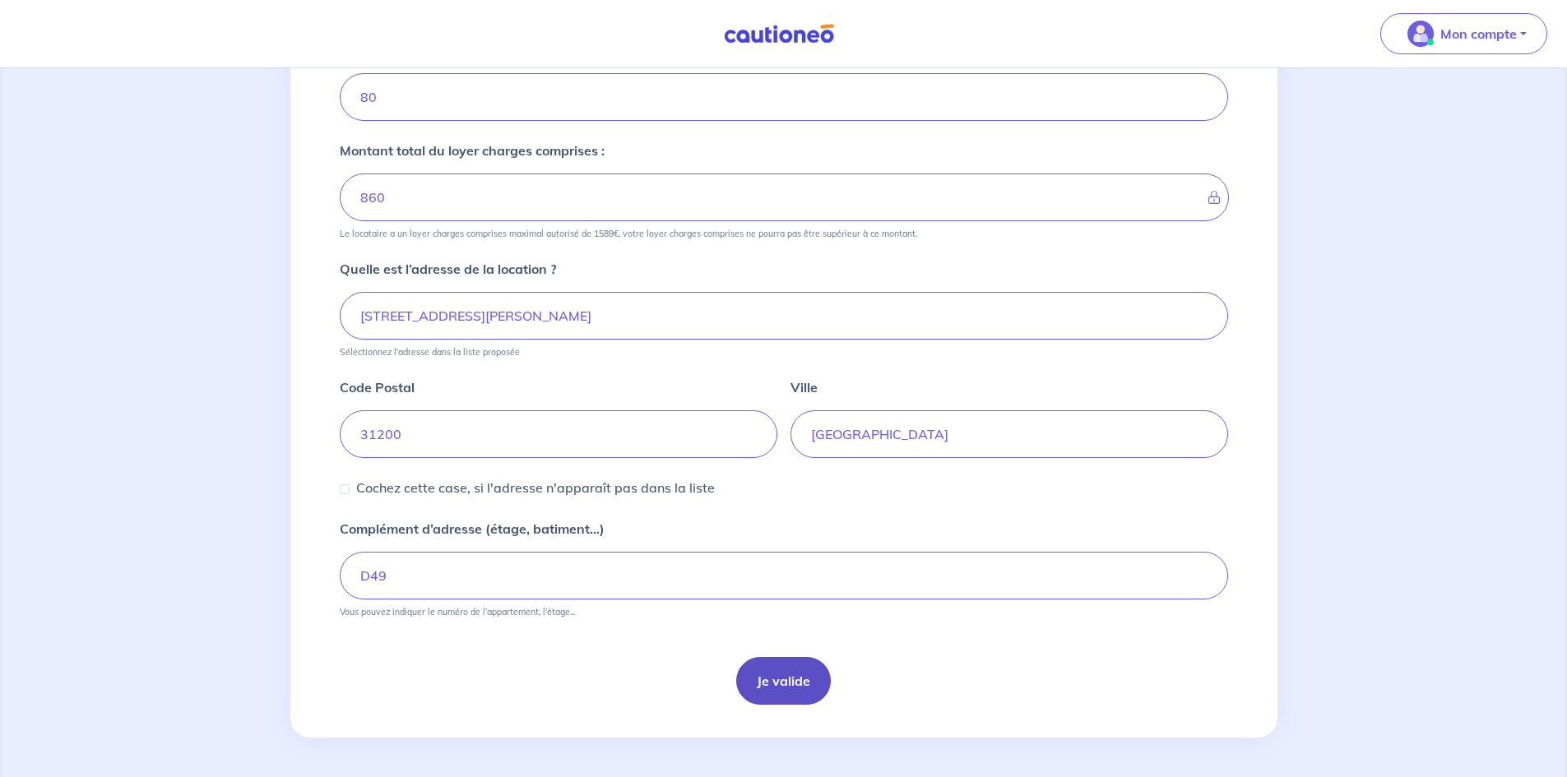
click at [778, 699] on button "Je valide" at bounding box center [783, 681] width 95 height 48
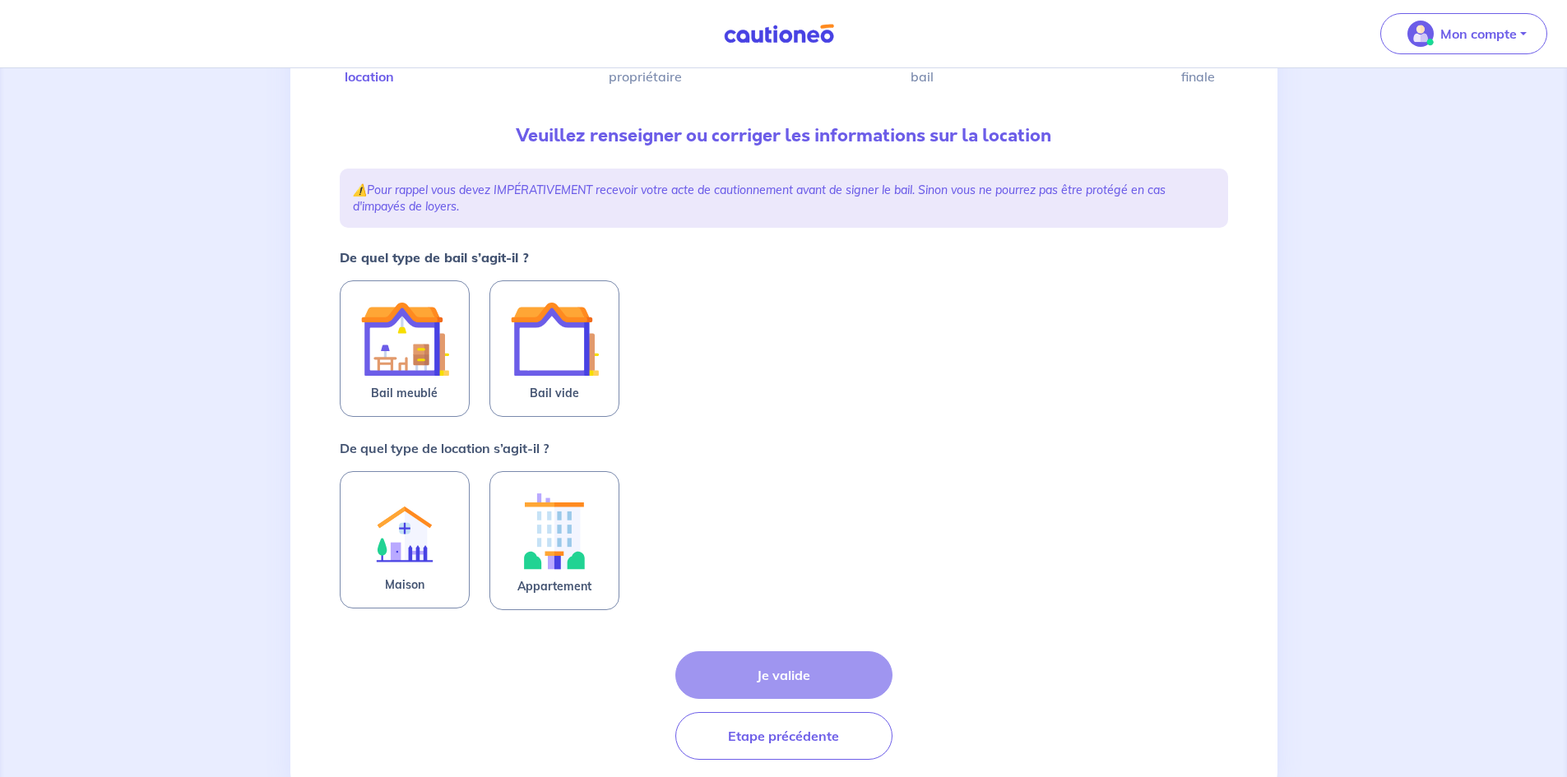
scroll to position [137, 0]
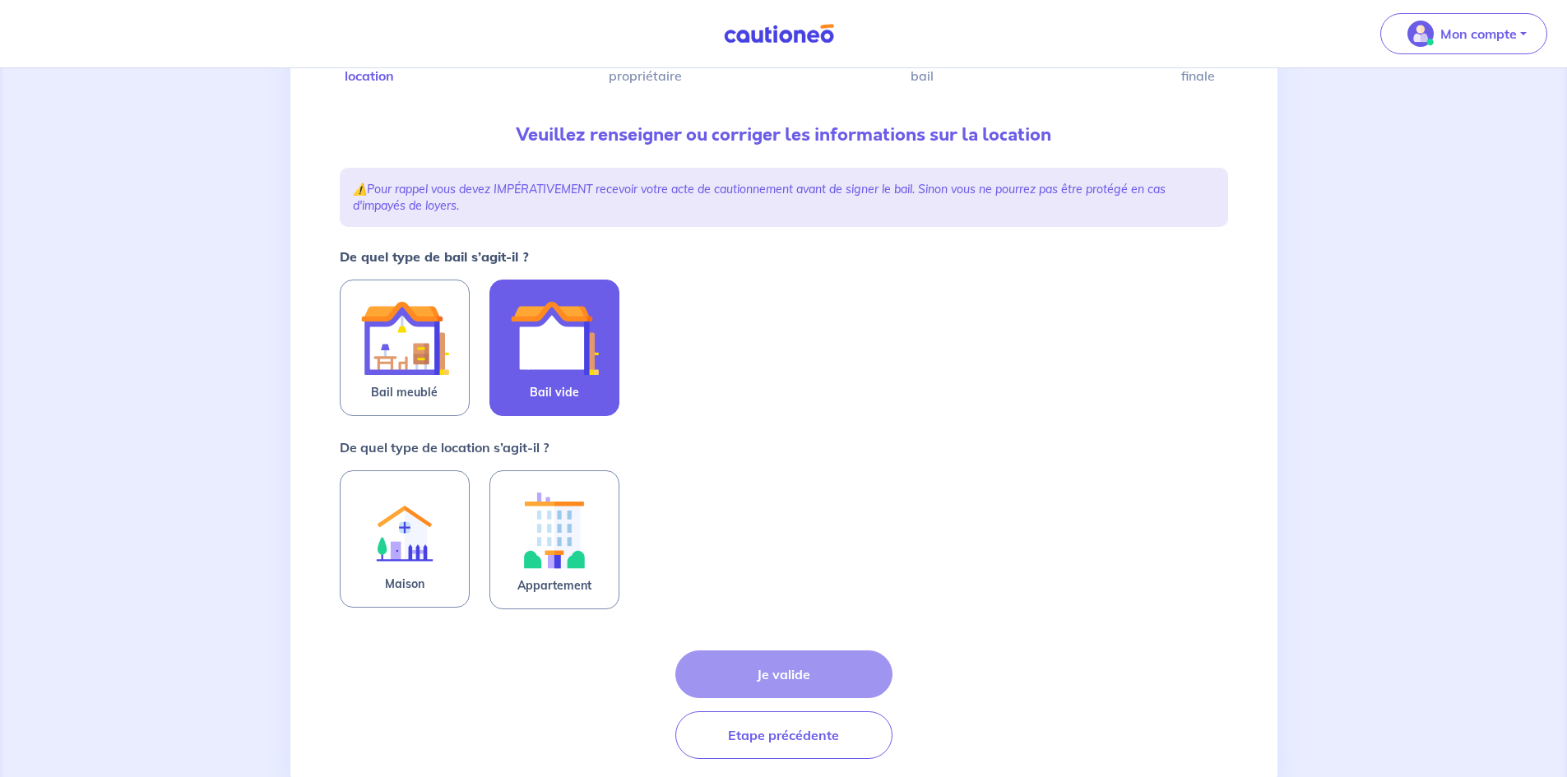
click at [573, 336] on img at bounding box center [554, 338] width 89 height 89
click at [0, 0] on input "Bail vide" at bounding box center [0, 0] width 0 height 0
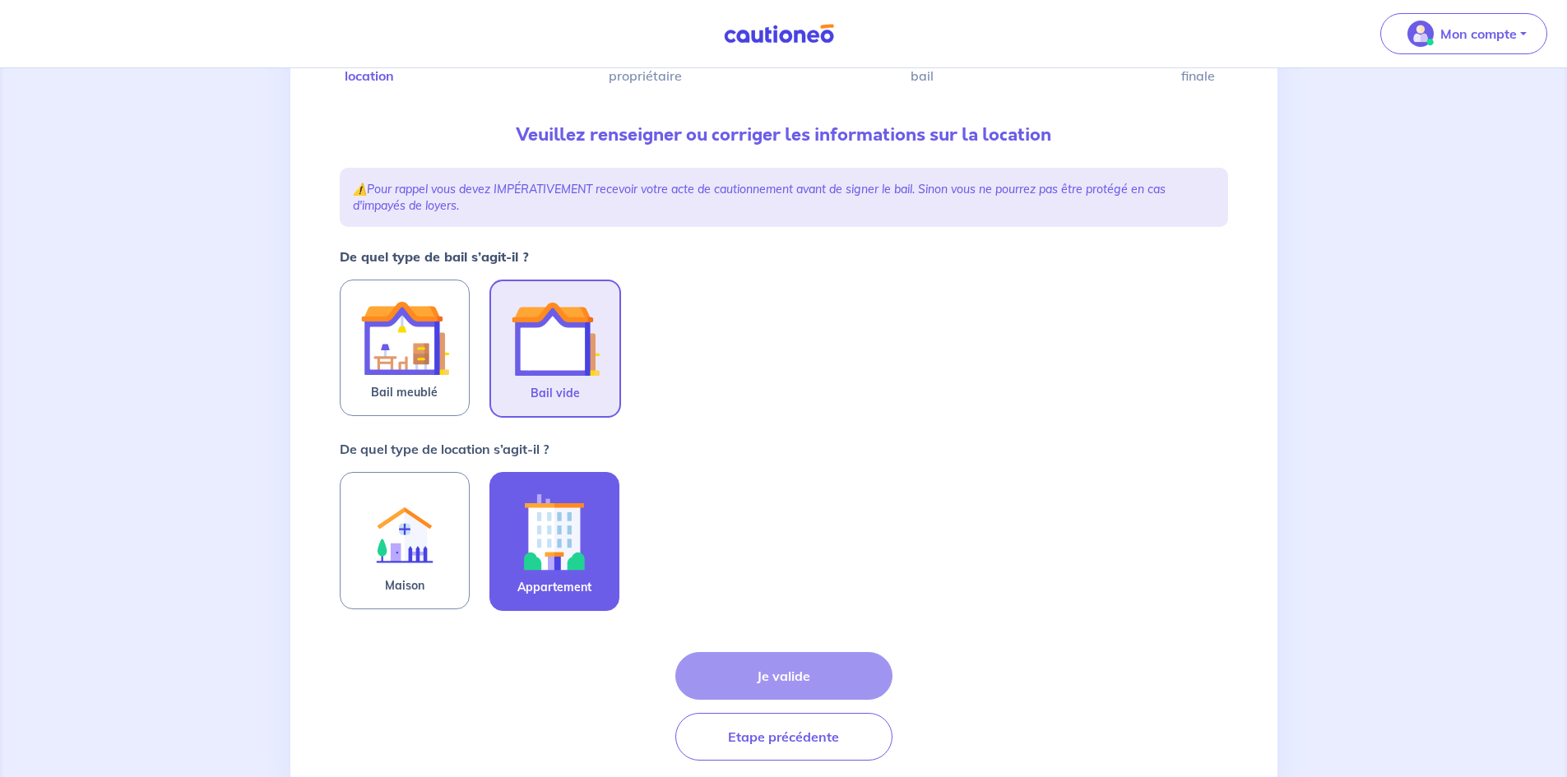
click at [560, 541] on img at bounding box center [554, 531] width 89 height 91
click at [0, 0] on input "Appartement" at bounding box center [0, 0] width 0 height 0
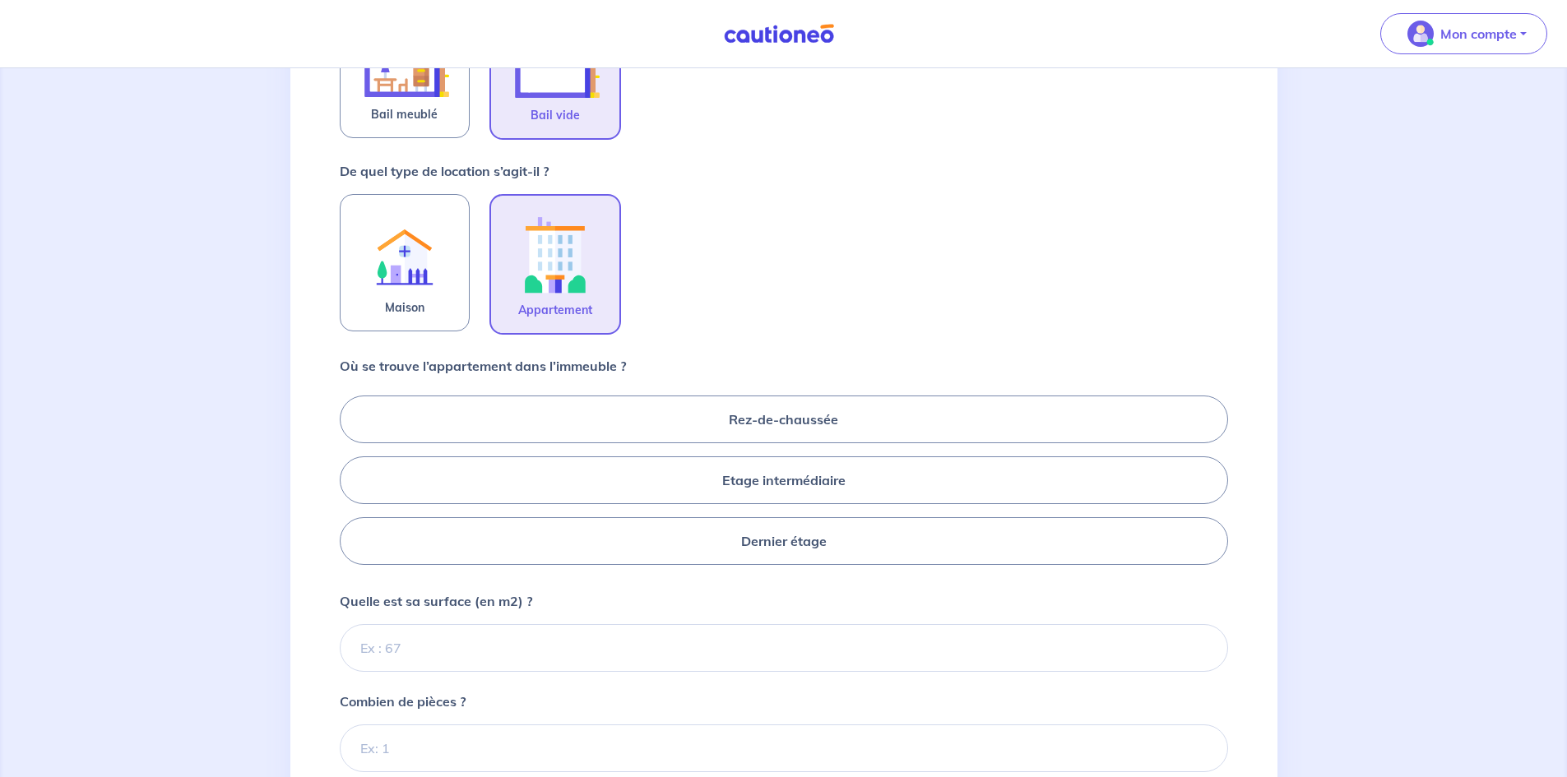
scroll to position [416, 0]
click at [875, 473] on label "Etage intermédiaire" at bounding box center [784, 480] width 889 height 48
click at [350, 474] on input "Etage intermédiaire" at bounding box center [345, 479] width 11 height 11
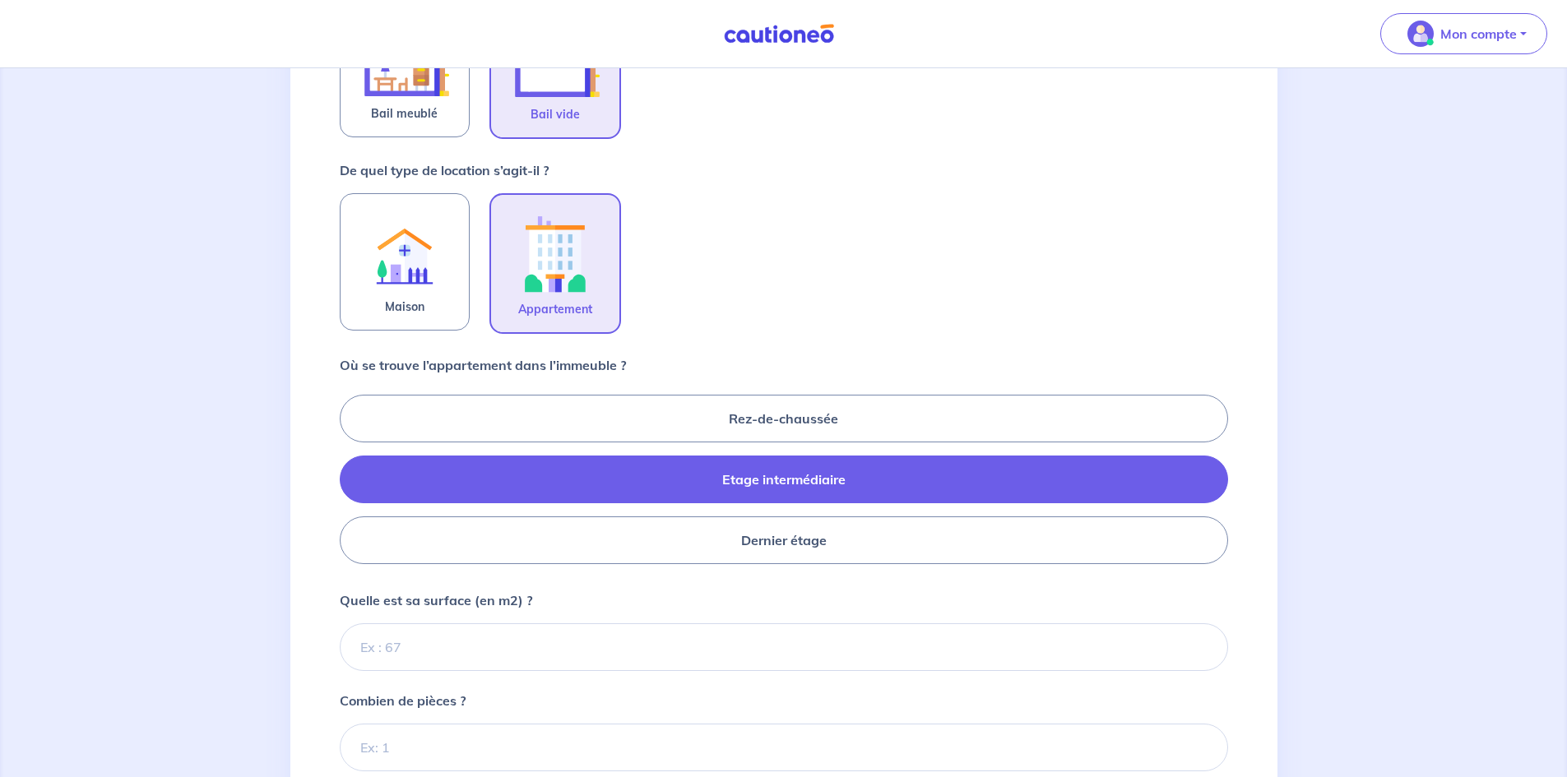
radio input "true"
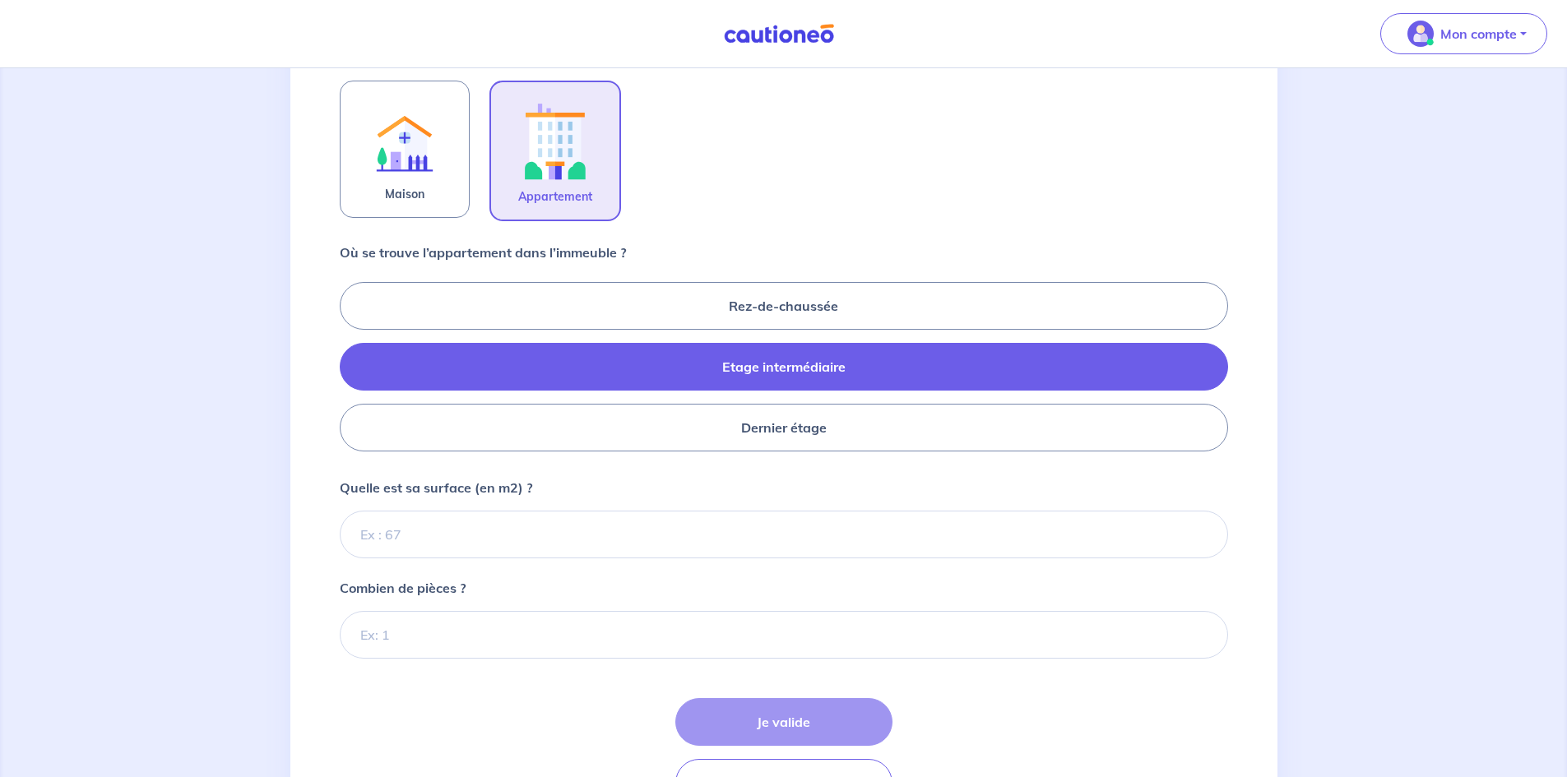
scroll to position [592, 0]
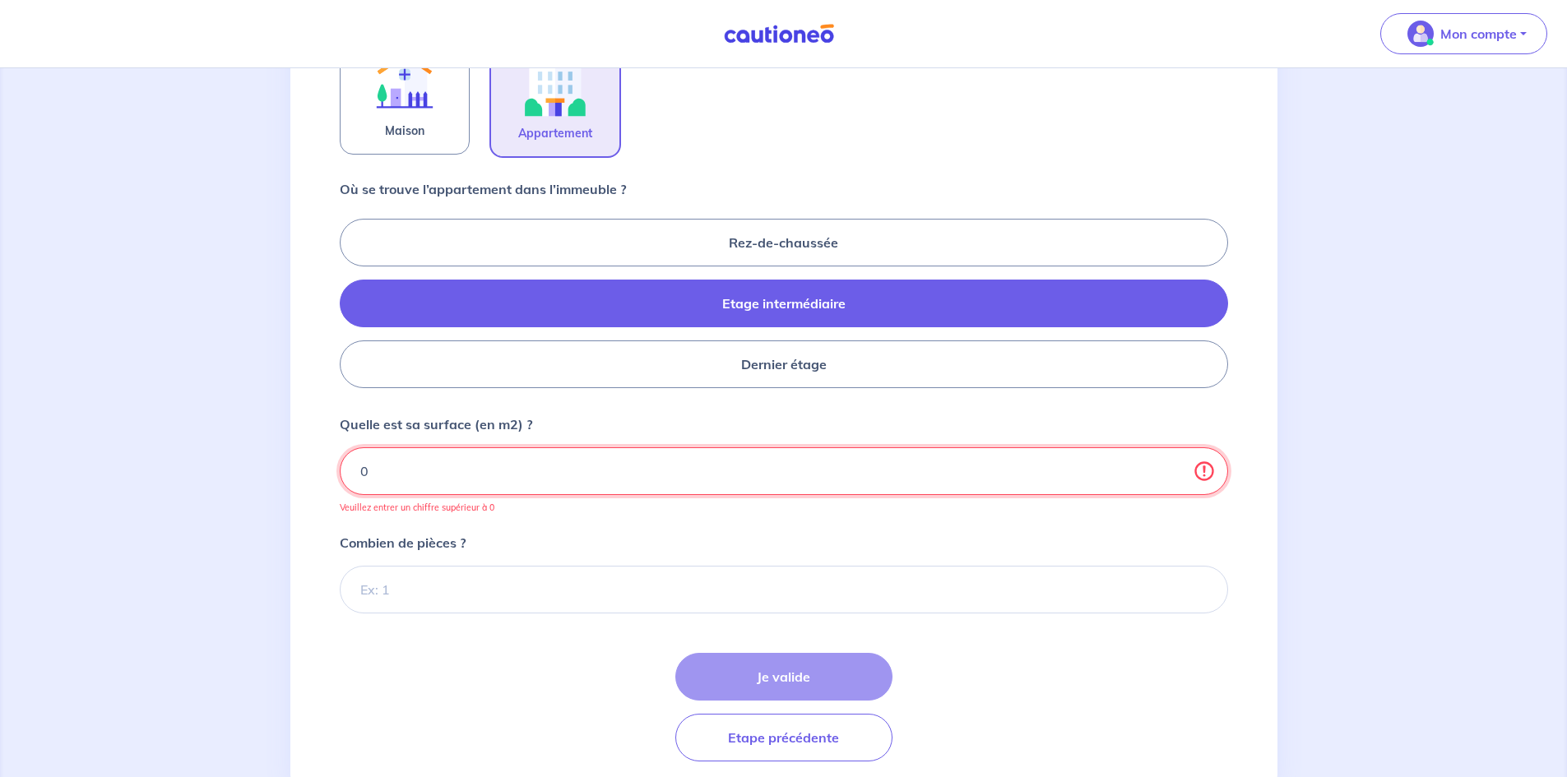
type input "0"
click at [1195, 480] on input "0" at bounding box center [784, 472] width 889 height 48
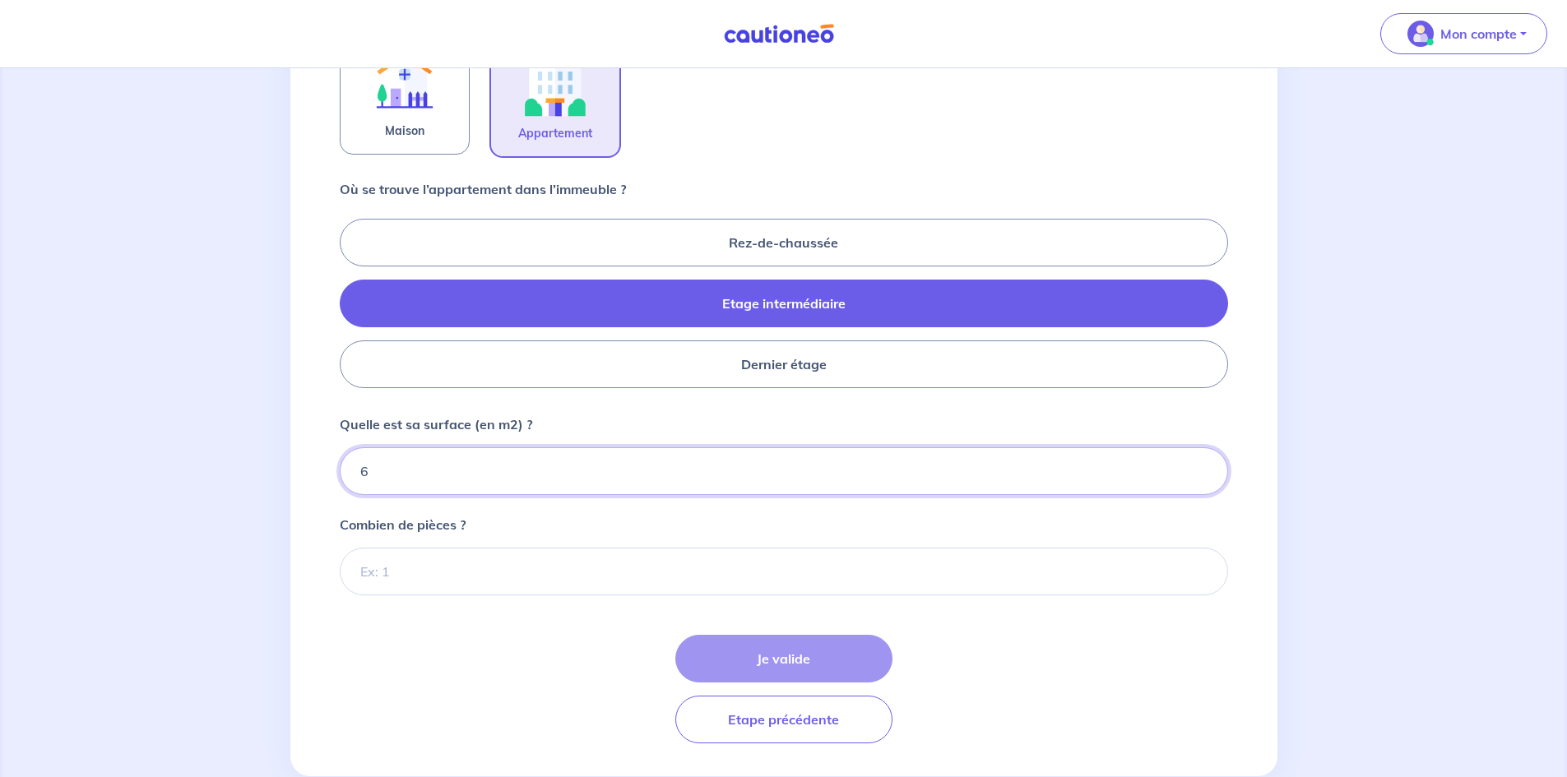
type input "67"
type input "67.15"
click at [490, 559] on input "Combien de pièces ?" at bounding box center [784, 572] width 889 height 48
type input "3"
click at [963, 622] on form "De quel type de bail s’agit-il ? Bail meublé Bail vide De quel type de location…" at bounding box center [784, 268] width 889 height 952
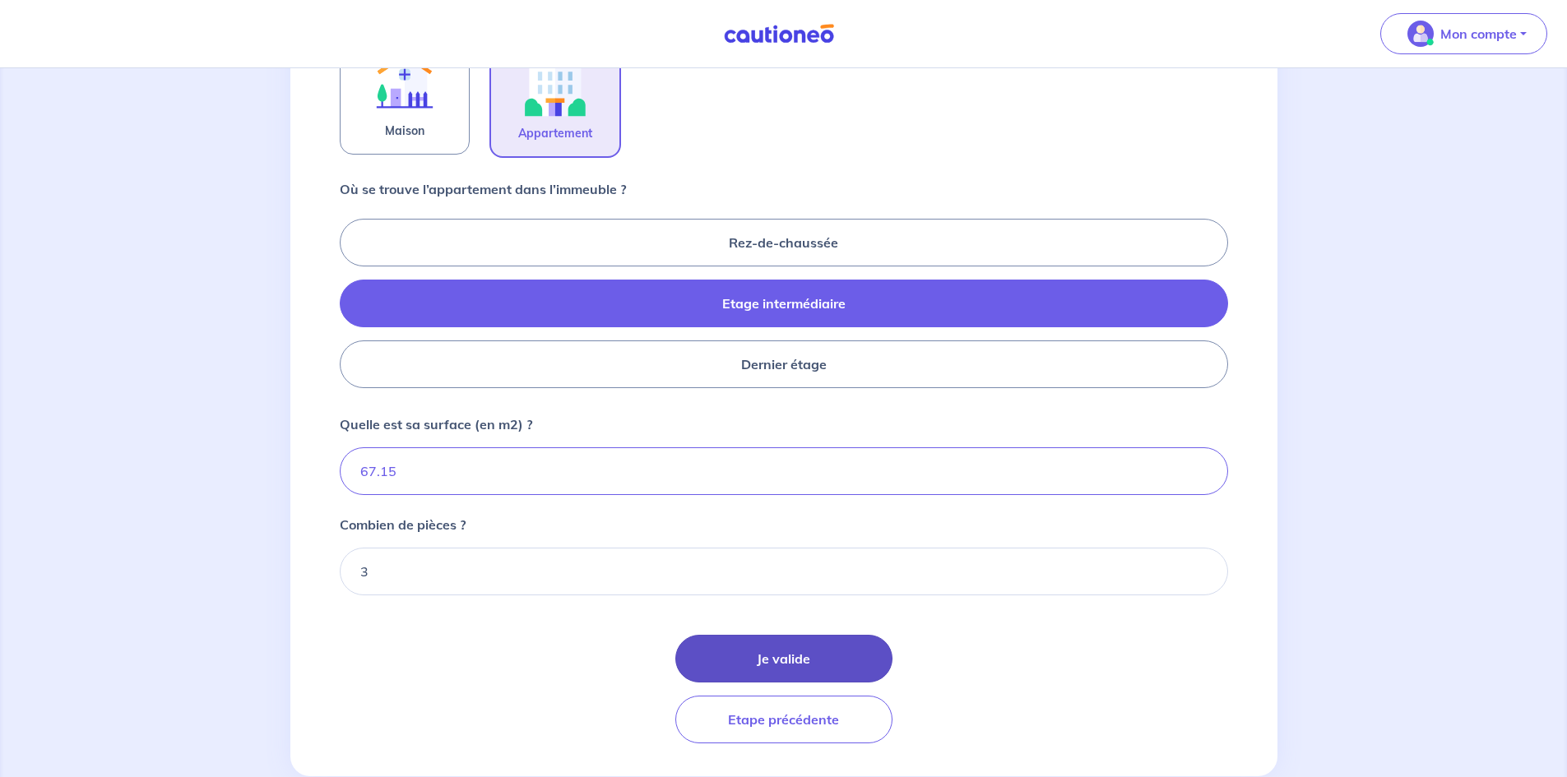
click at [843, 652] on button "Je valide" at bounding box center [783, 659] width 217 height 48
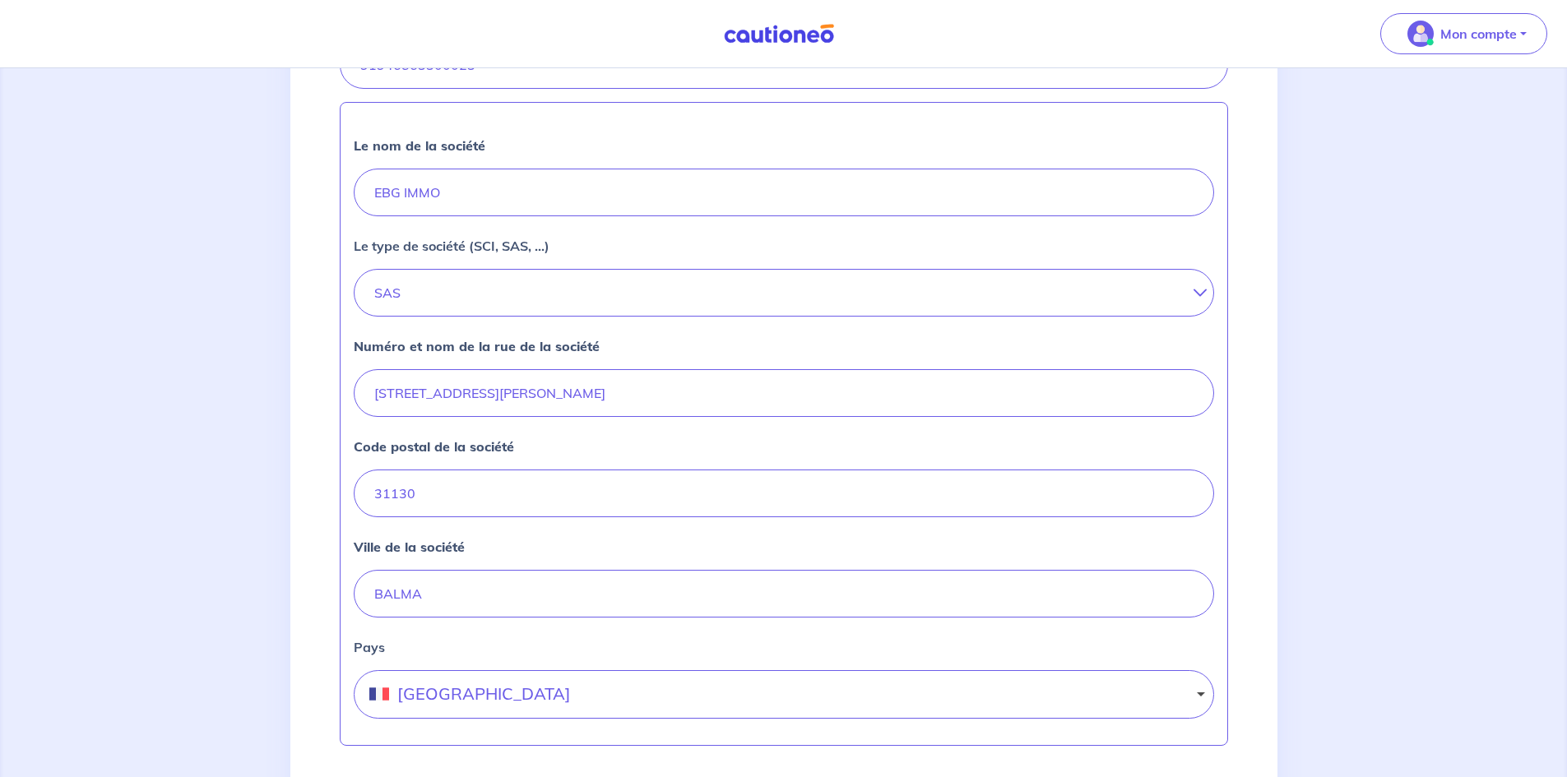
scroll to position [618, 0]
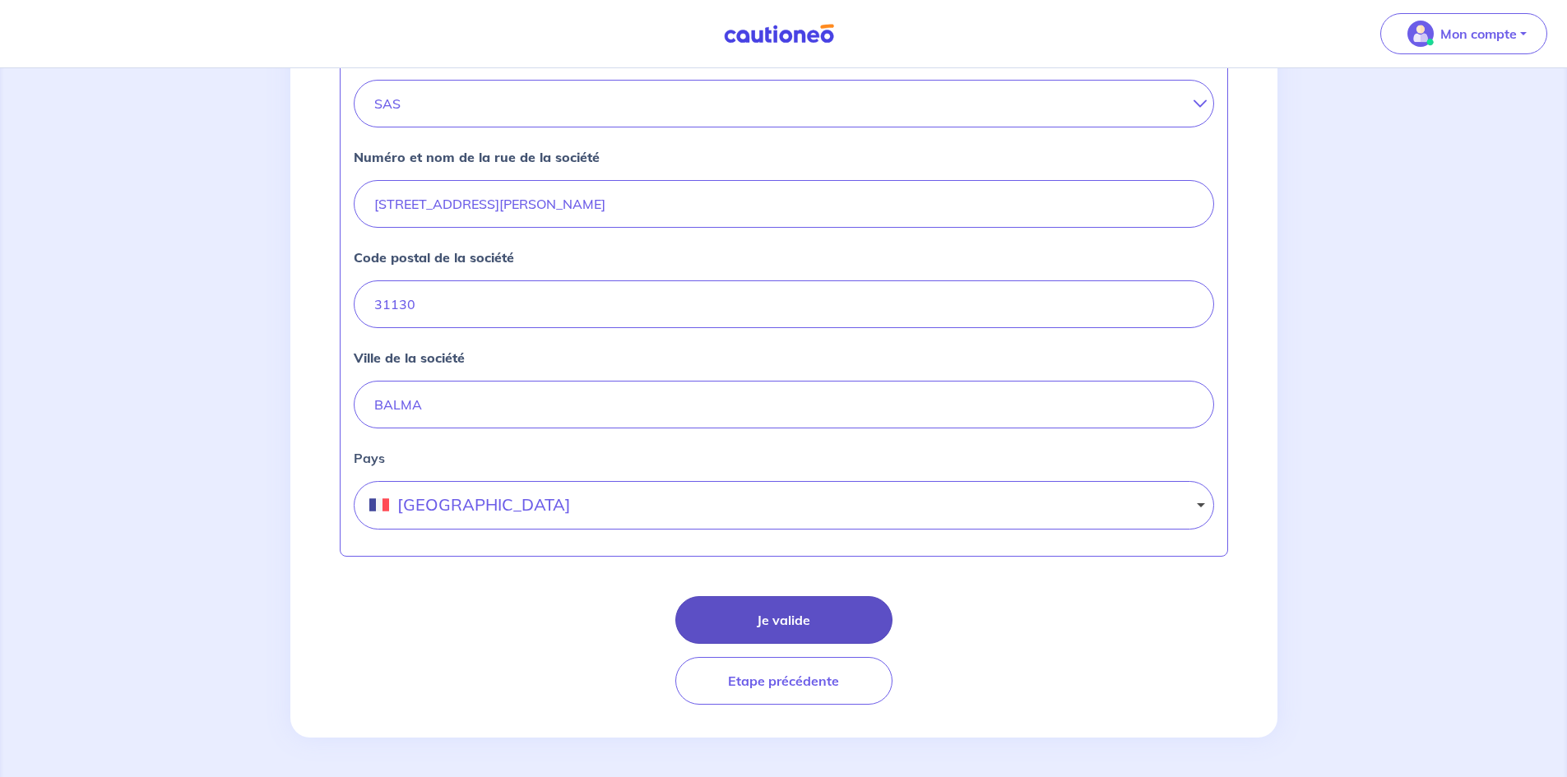
click at [799, 619] on button "Je valide" at bounding box center [783, 620] width 217 height 48
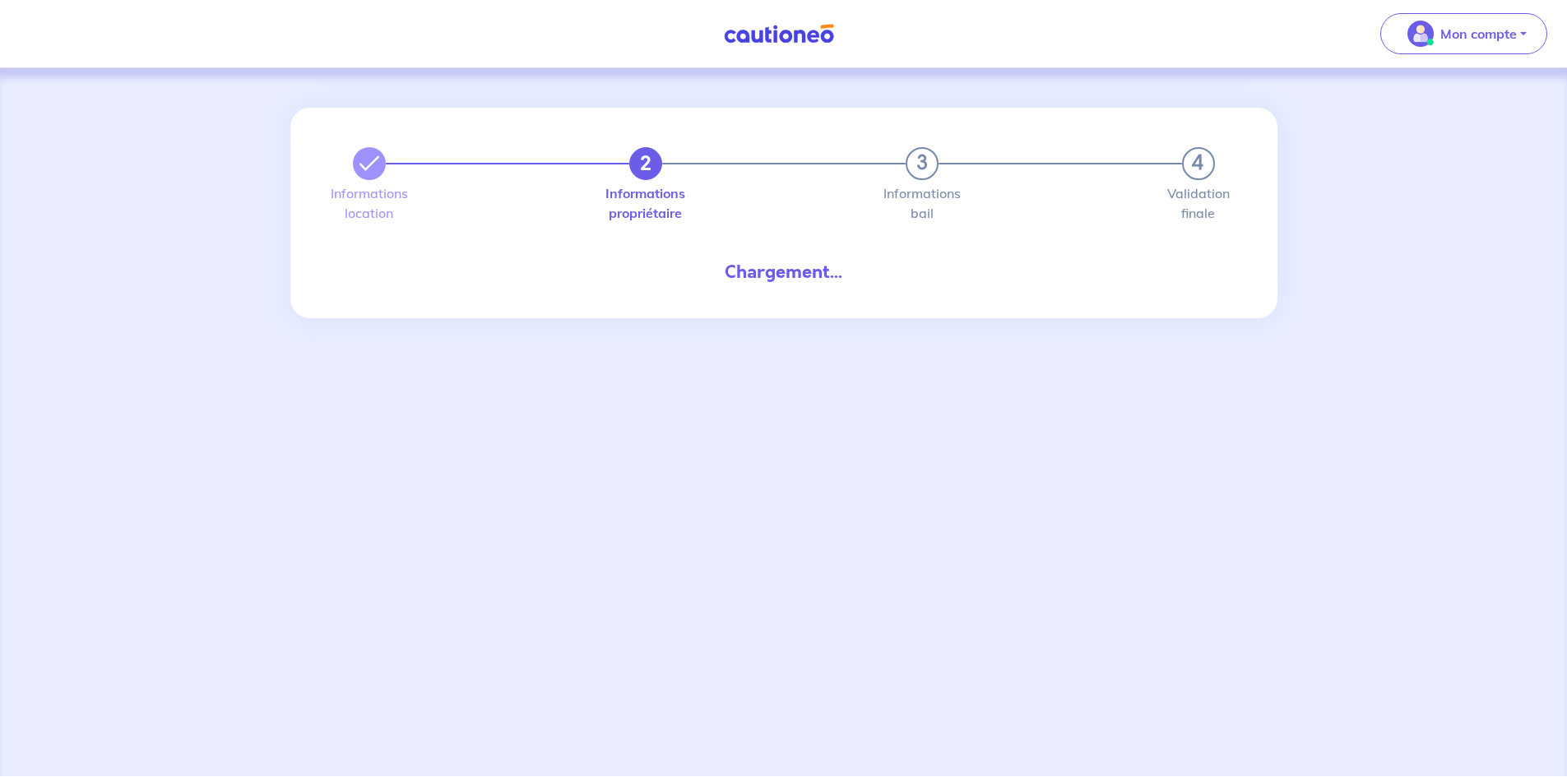
select select "FR"
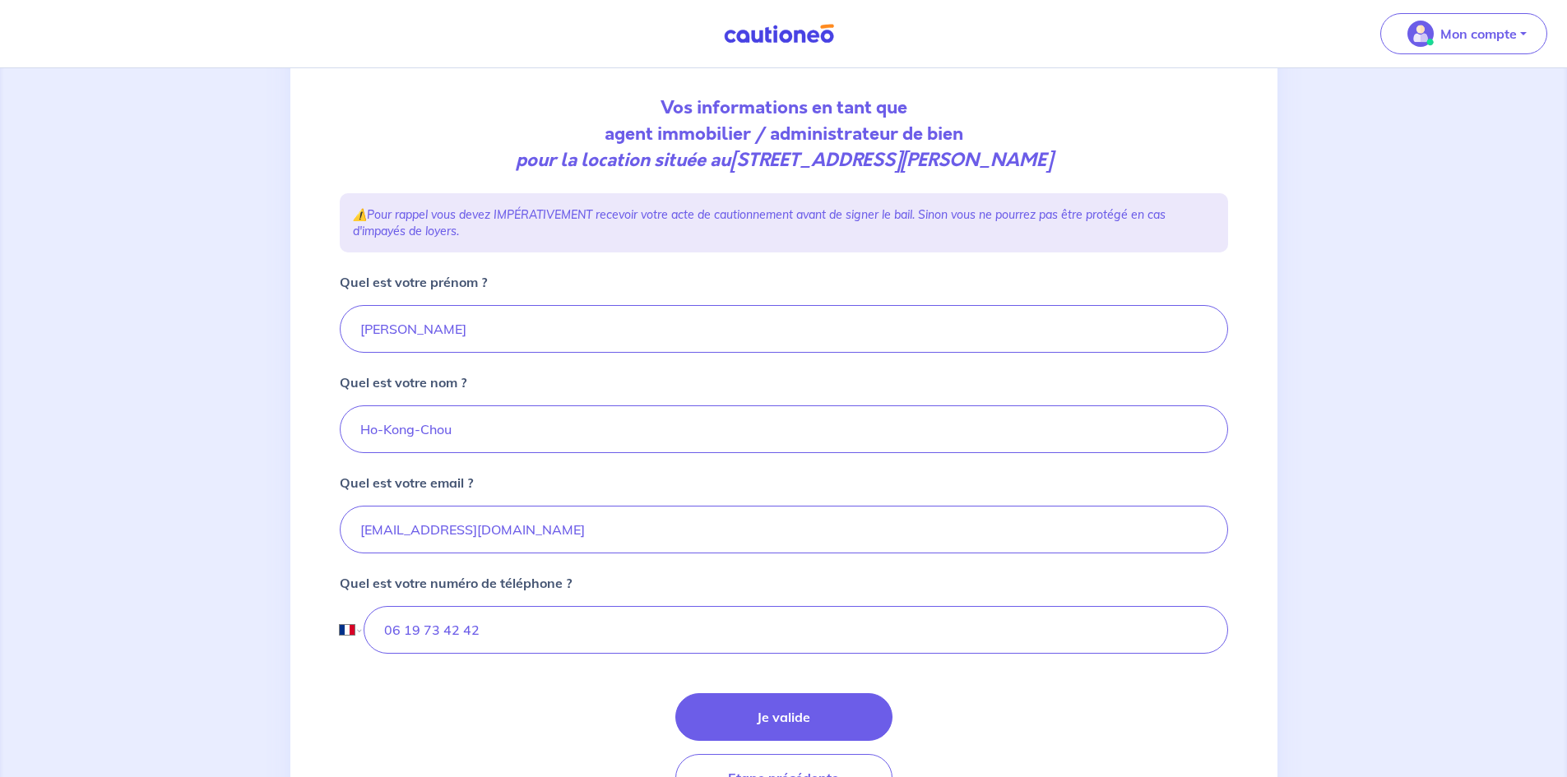
scroll to position [165, 0]
click at [731, 350] on input "Cindy" at bounding box center [784, 328] width 889 height 48
type input "C"
type input "Coralie"
drag, startPoint x: 580, startPoint y: 432, endPoint x: 169, endPoint y: 451, distance: 411.0
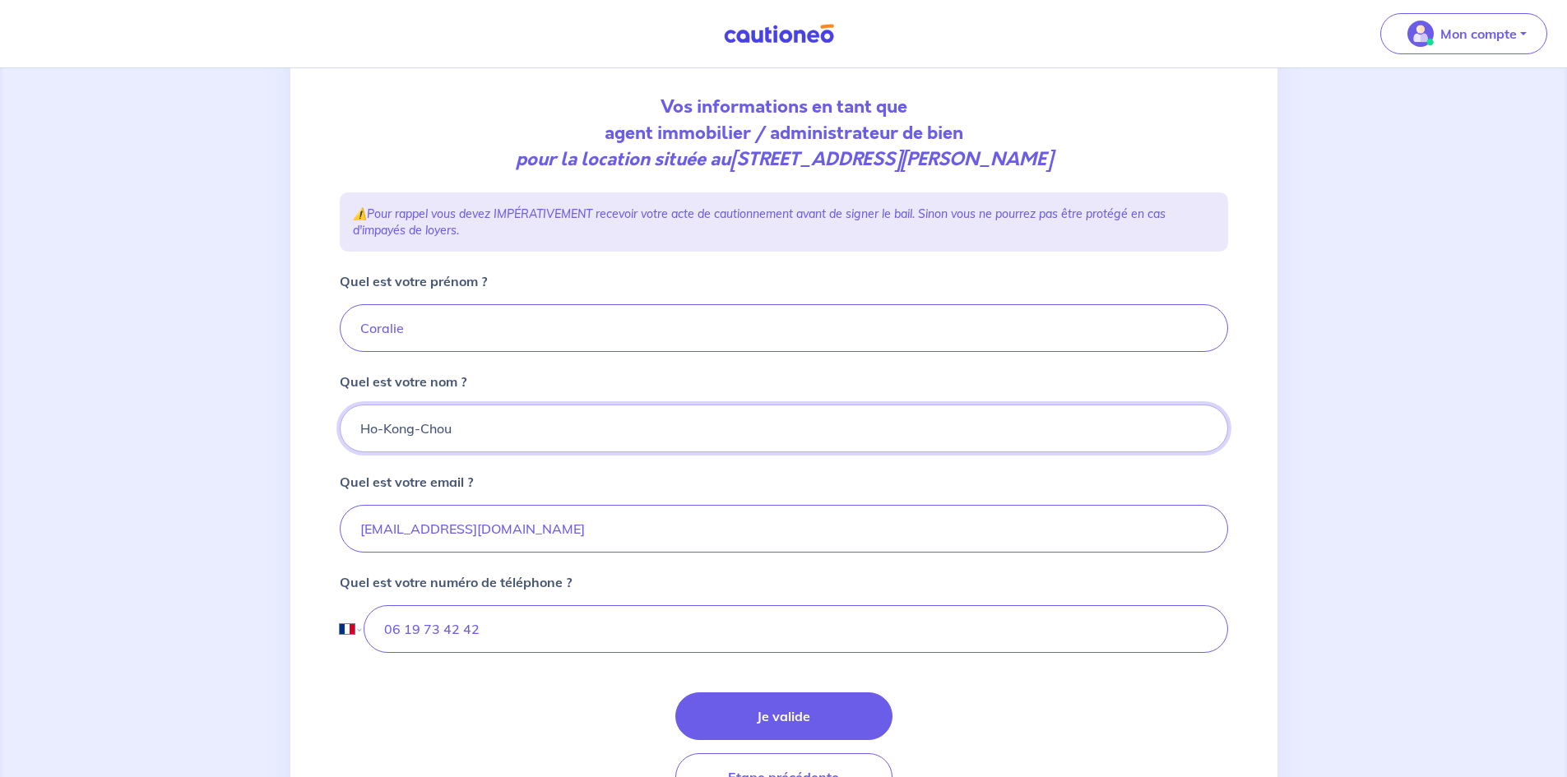
click at [169, 451] on div "2 3 4 Informations location Informations propriétaire Informations bail Validat…" at bounding box center [783, 388] width 1567 height 971
type input "FOUQUIN"
click at [241, 544] on div "2 3 4 Informations location Informations propriétaire Informations bail Validat…" at bounding box center [783, 388] width 1567 height 971
drag, startPoint x: 504, startPoint y: 633, endPoint x: 407, endPoint y: 630, distance: 96.3
click at [407, 630] on input "06 19 73 42 42" at bounding box center [796, 630] width 864 height 48
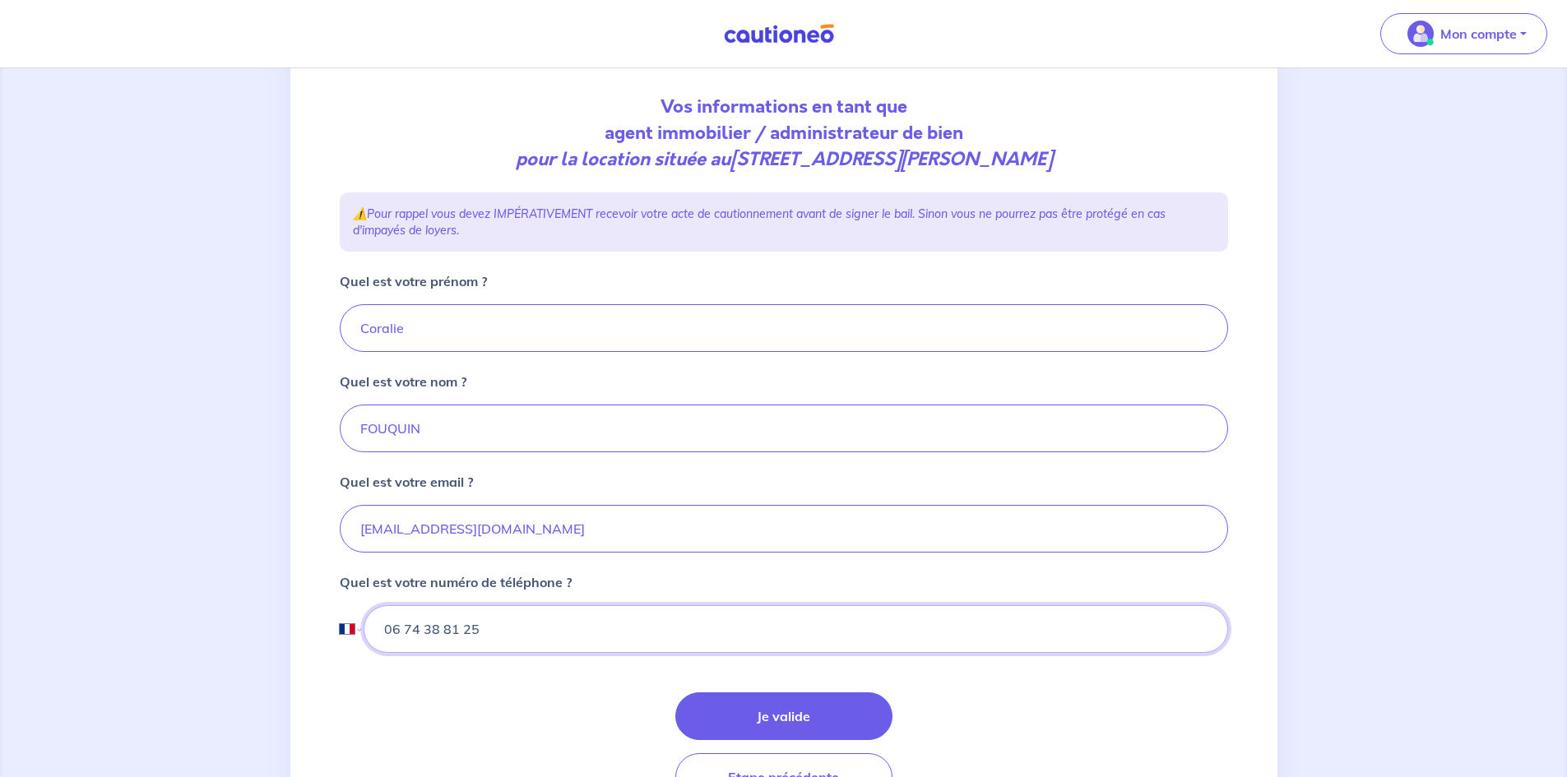
scroll to position [224, 0]
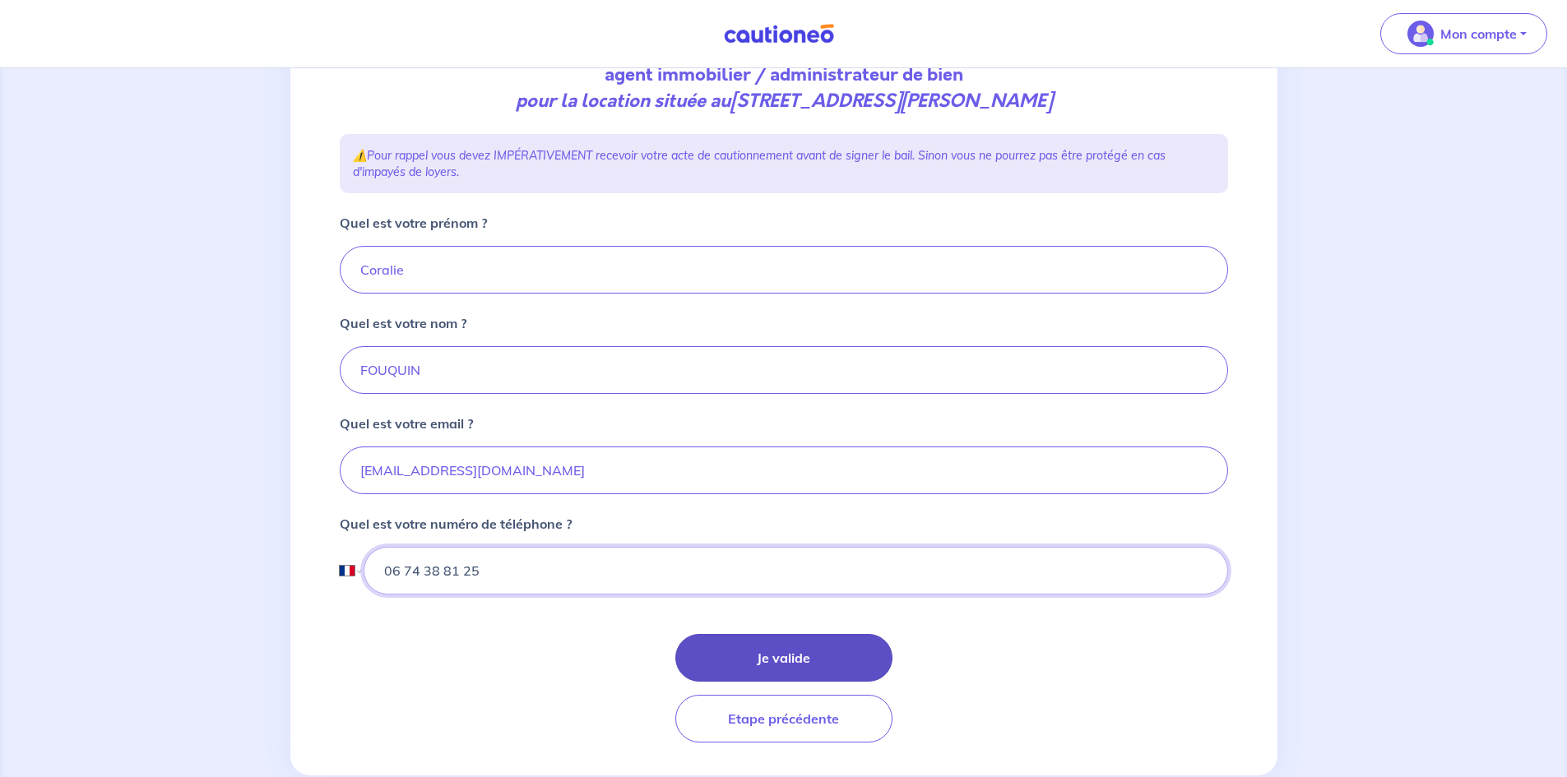
type input "06 74 38 81 25"
click at [718, 649] on button "Je valide" at bounding box center [783, 658] width 217 height 48
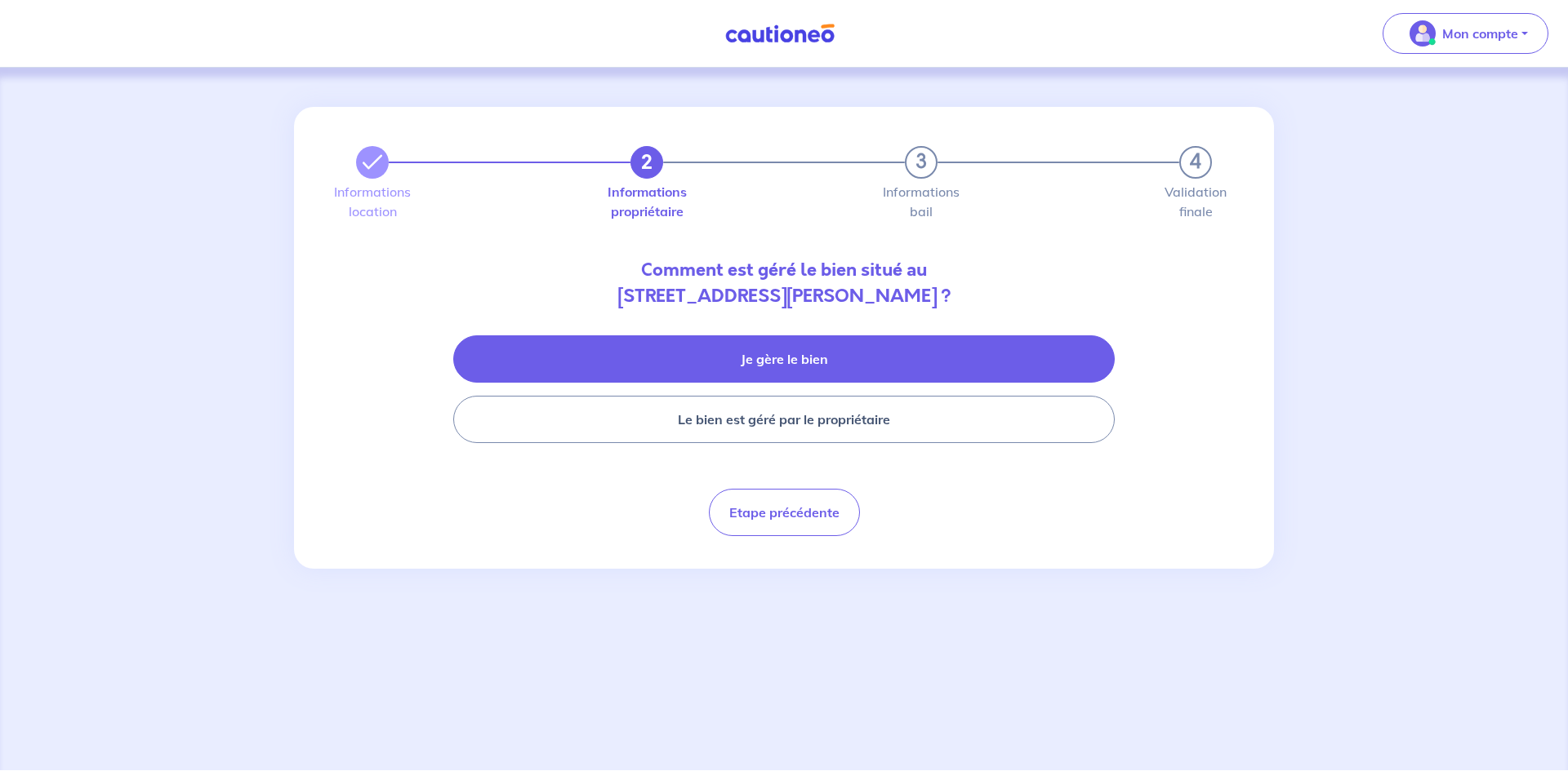
click at [724, 357] on button "Je gère le bien" at bounding box center [784, 359] width 661 height 48
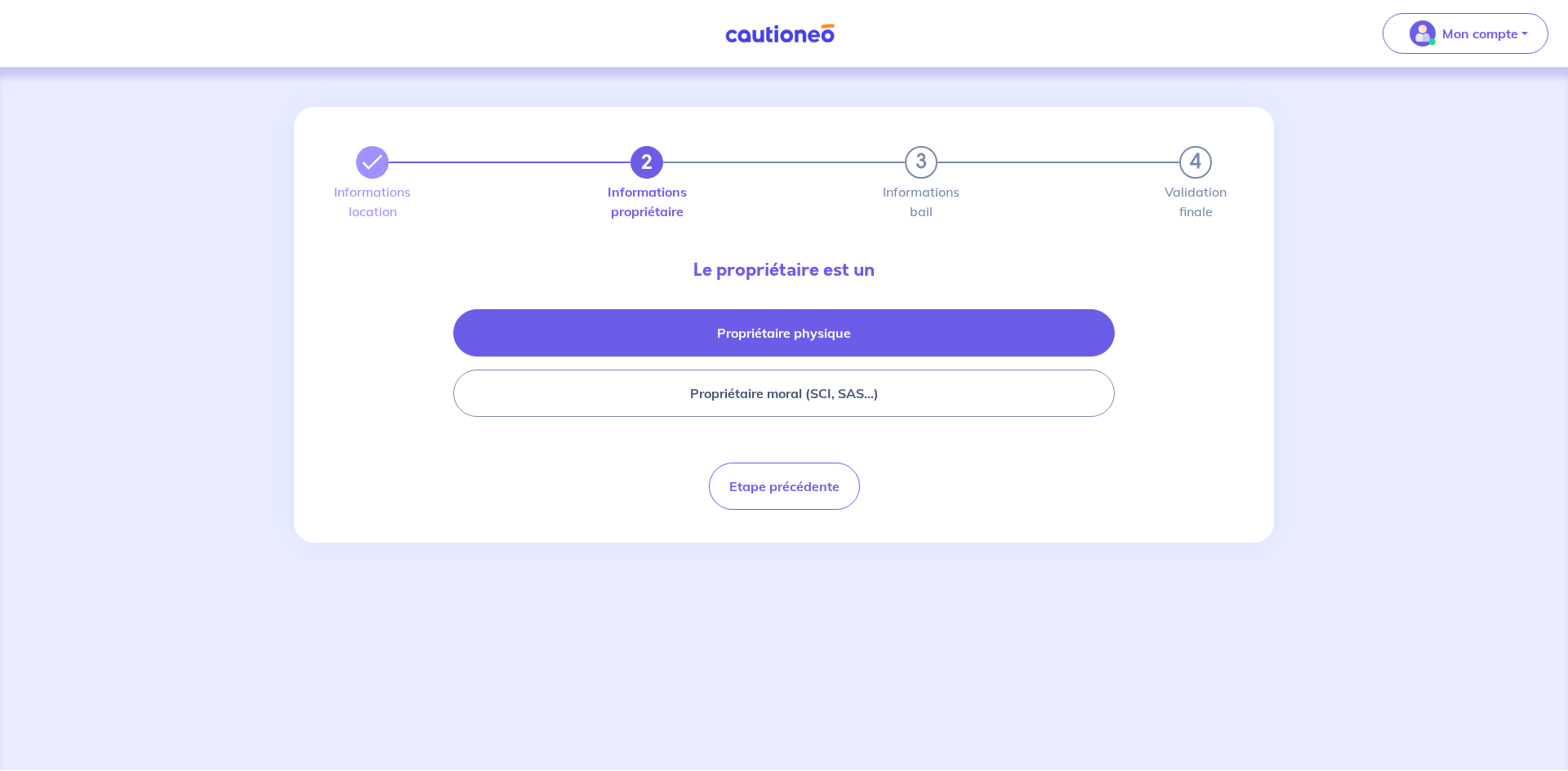
click at [766, 331] on button "Propriétaire physique" at bounding box center [784, 333] width 661 height 48
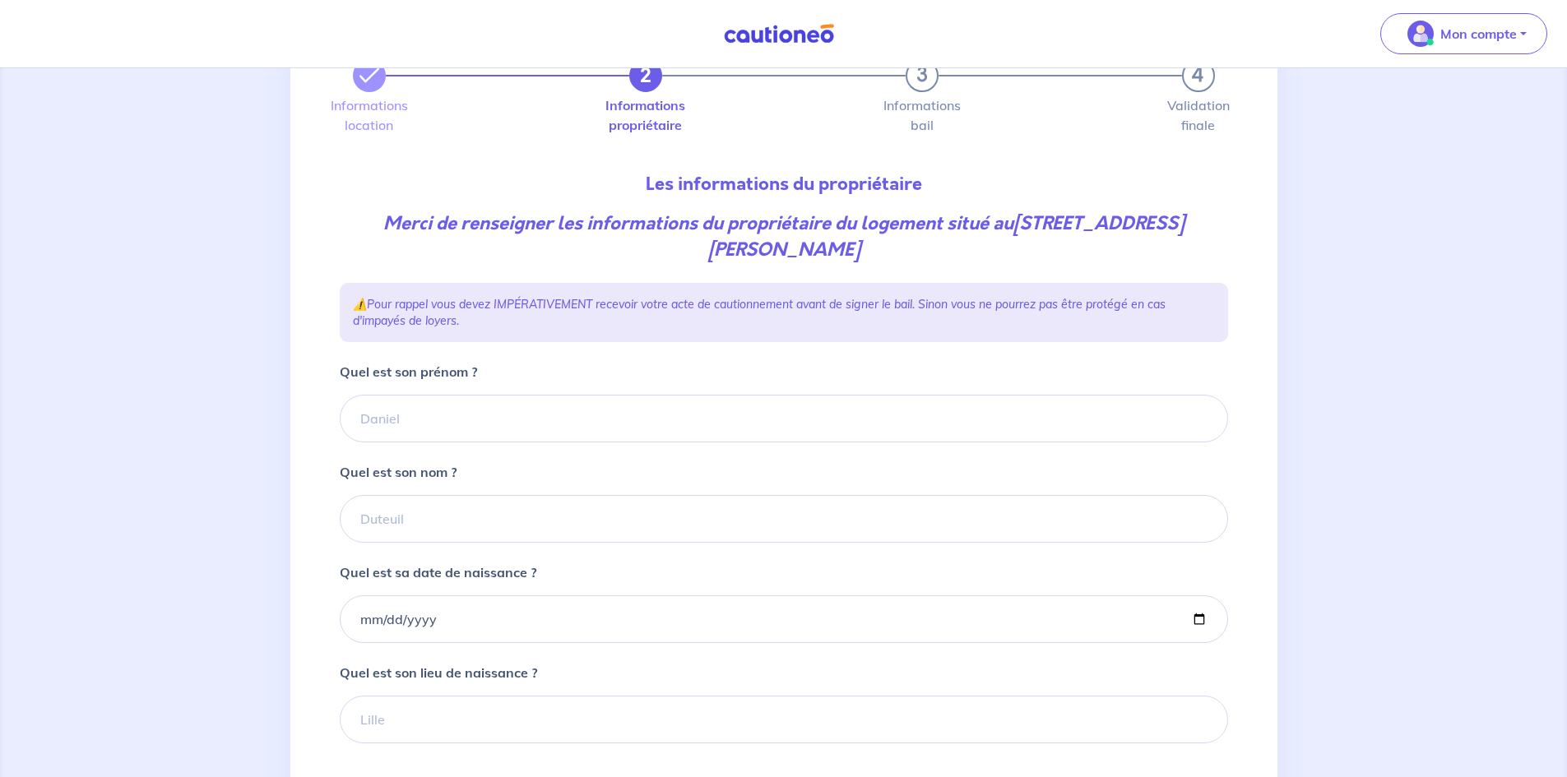
scroll to position [93, 0]
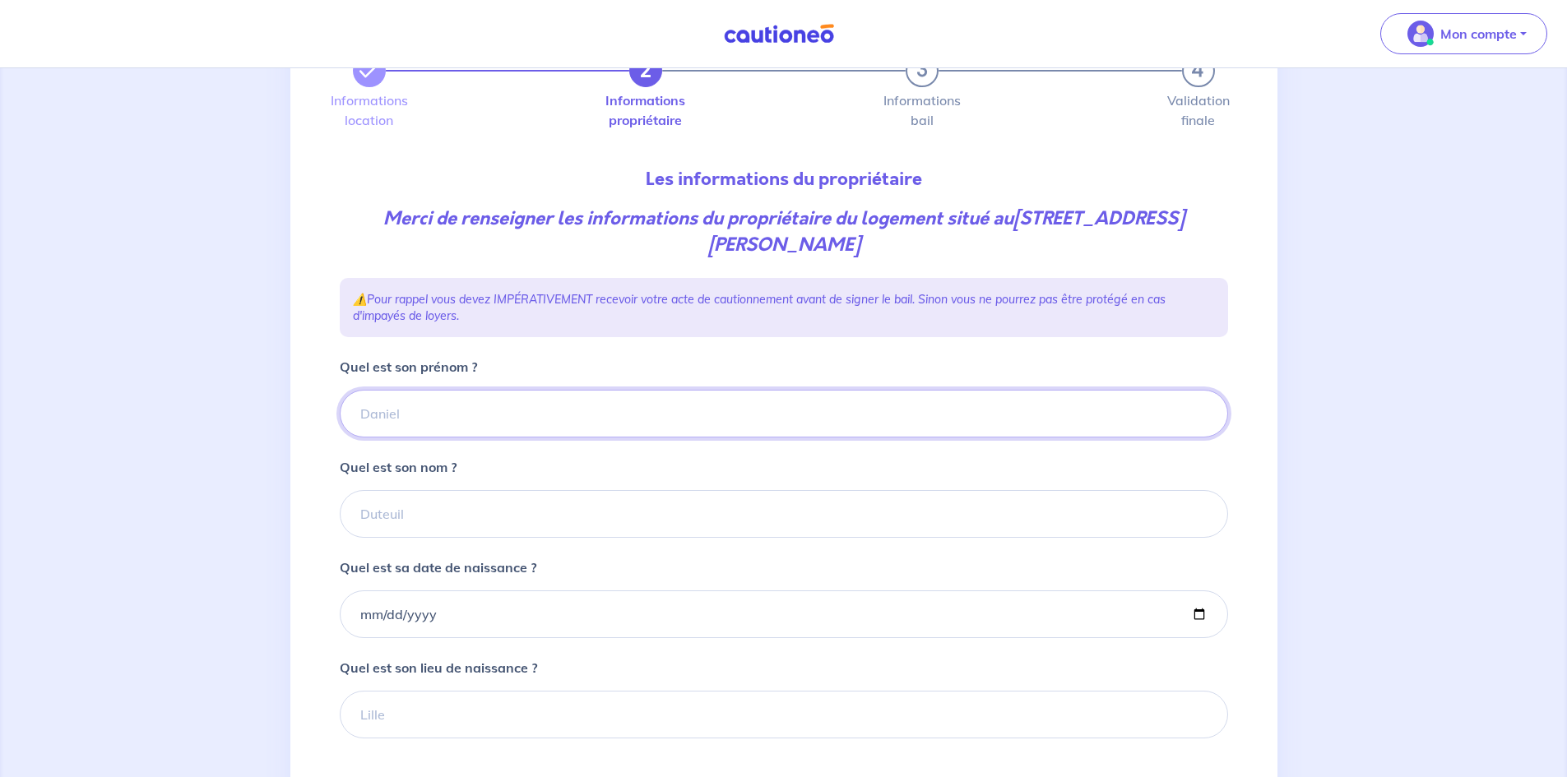
click at [671, 413] on input "Quel est son prénom ?" at bounding box center [784, 414] width 889 height 48
type input "Raffaele"
click at [814, 503] on input "Quel est son nom ?" at bounding box center [784, 514] width 889 height 48
type input "SABATINO"
click at [634, 604] on input "Quel est sa date de naissance ?" at bounding box center [784, 615] width 889 height 48
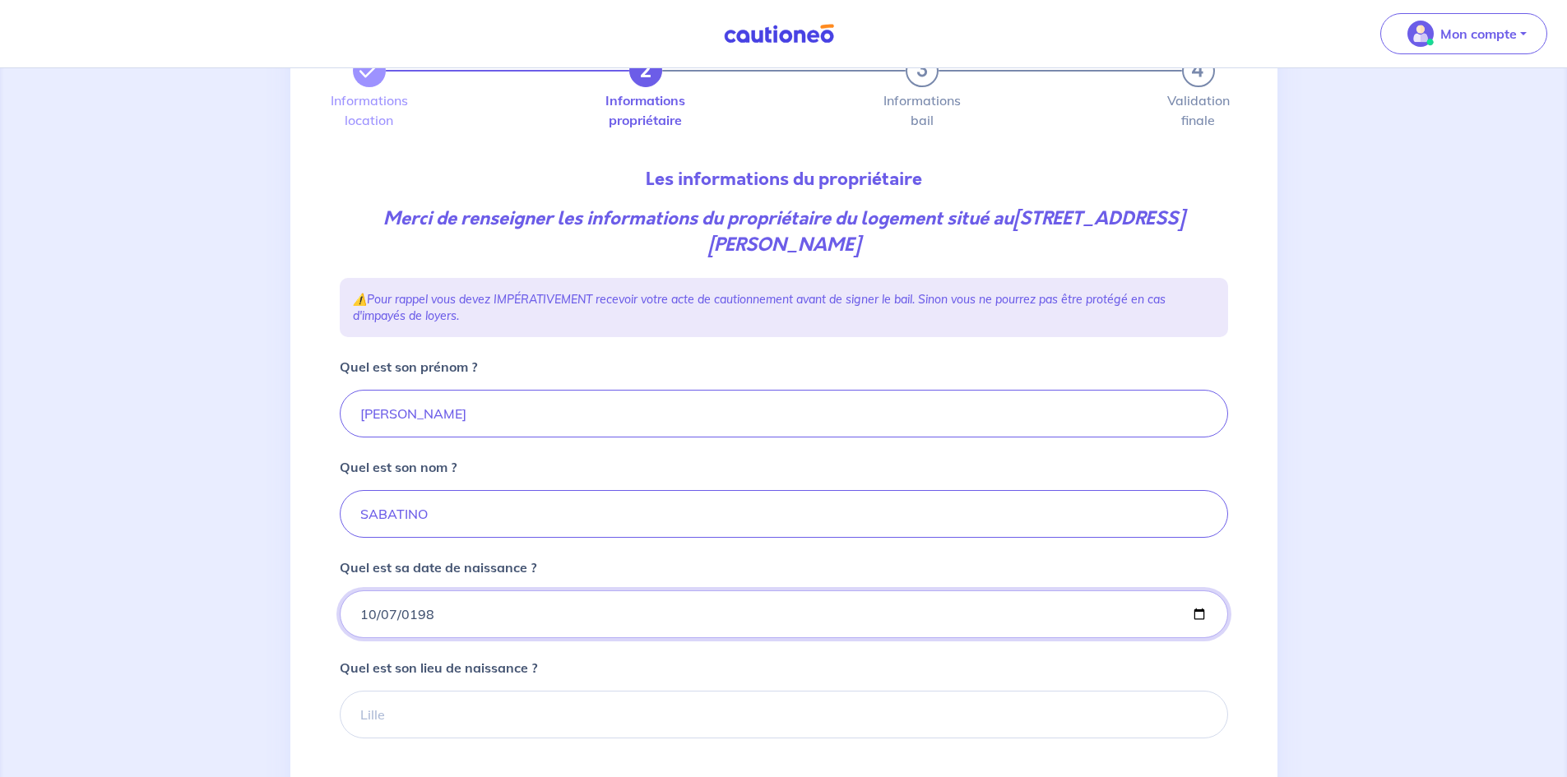
type input "1984-10-07"
click at [1237, 407] on div "2 3 4 Informations location Informations propriétaire Informations bail Validat…" at bounding box center [784, 461] width 908 height 892
click at [1007, 718] on input "Quel est son lieu de naissance ?" at bounding box center [784, 715] width 889 height 48
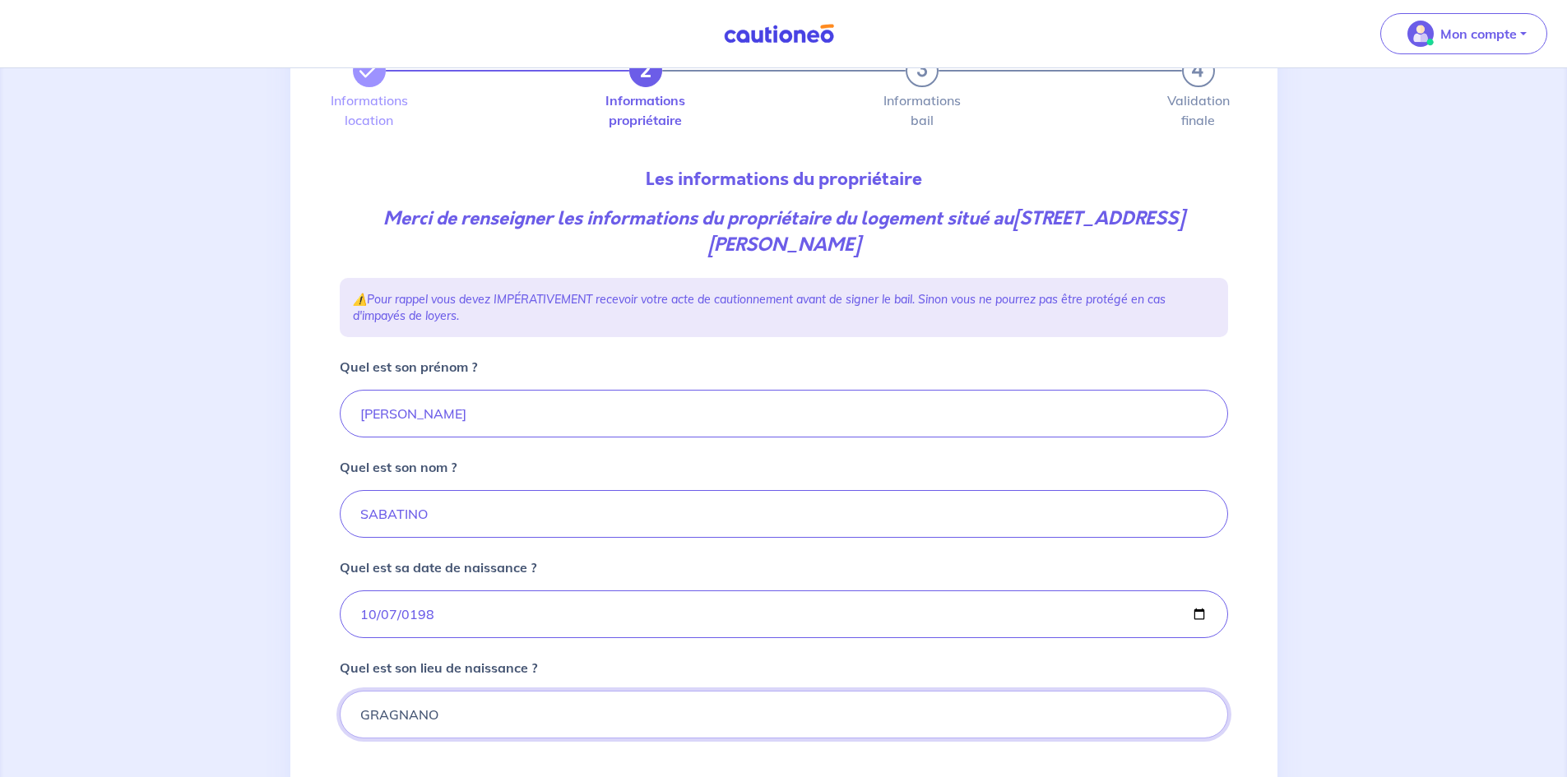
type input "GRAGNANO"
click at [1148, 637] on input "1984-10-07" at bounding box center [784, 615] width 889 height 48
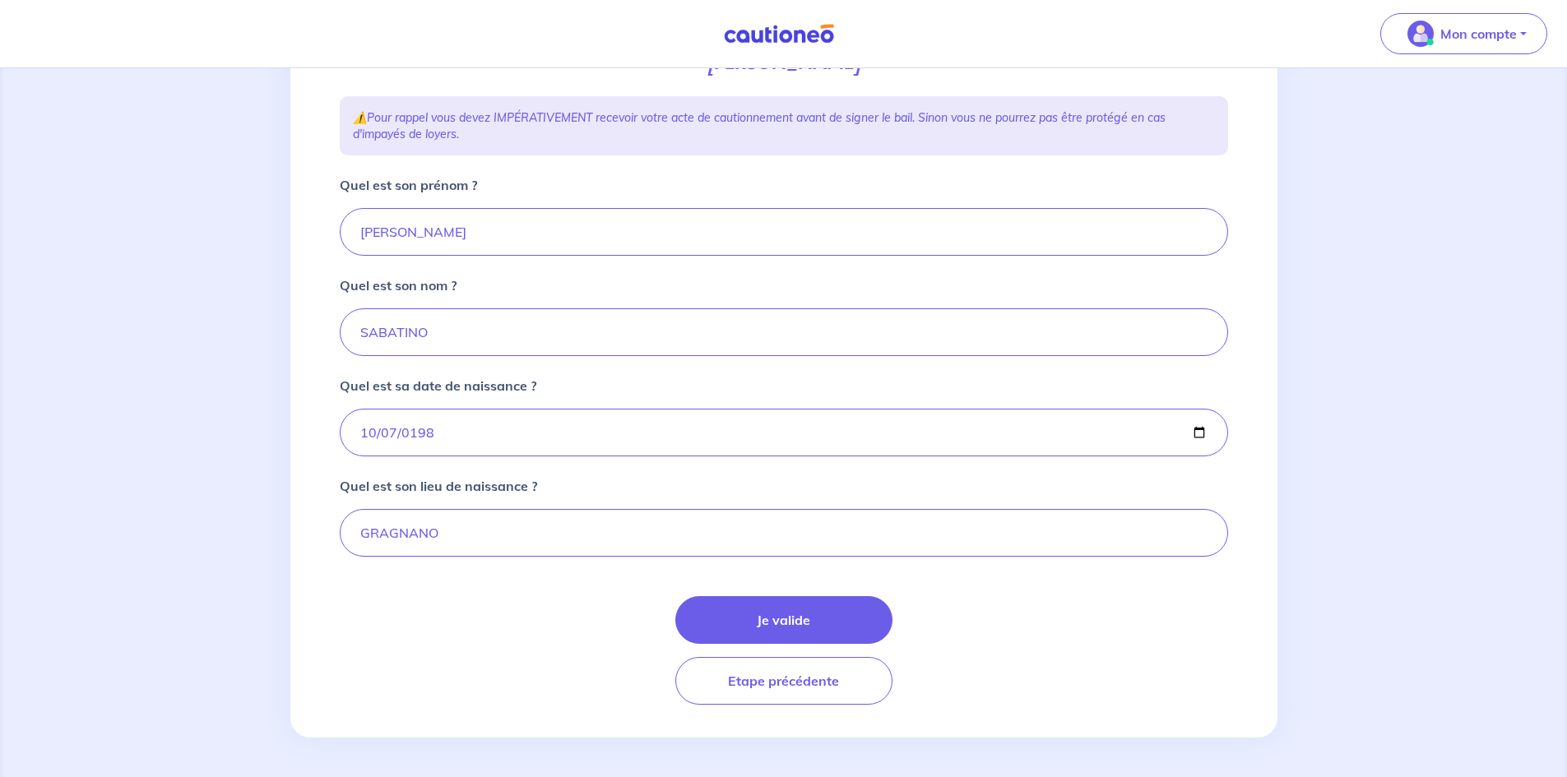
drag, startPoint x: 1148, startPoint y: 637, endPoint x: 1075, endPoint y: 593, distance: 84.5
click at [1075, 593] on form "Quel est son prénom ? Raffaele Quel est son nom ? SABATINO Quel est sa date de …" at bounding box center [784, 440] width 889 height 530
click at [770, 610] on button "Je valide" at bounding box center [783, 620] width 217 height 48
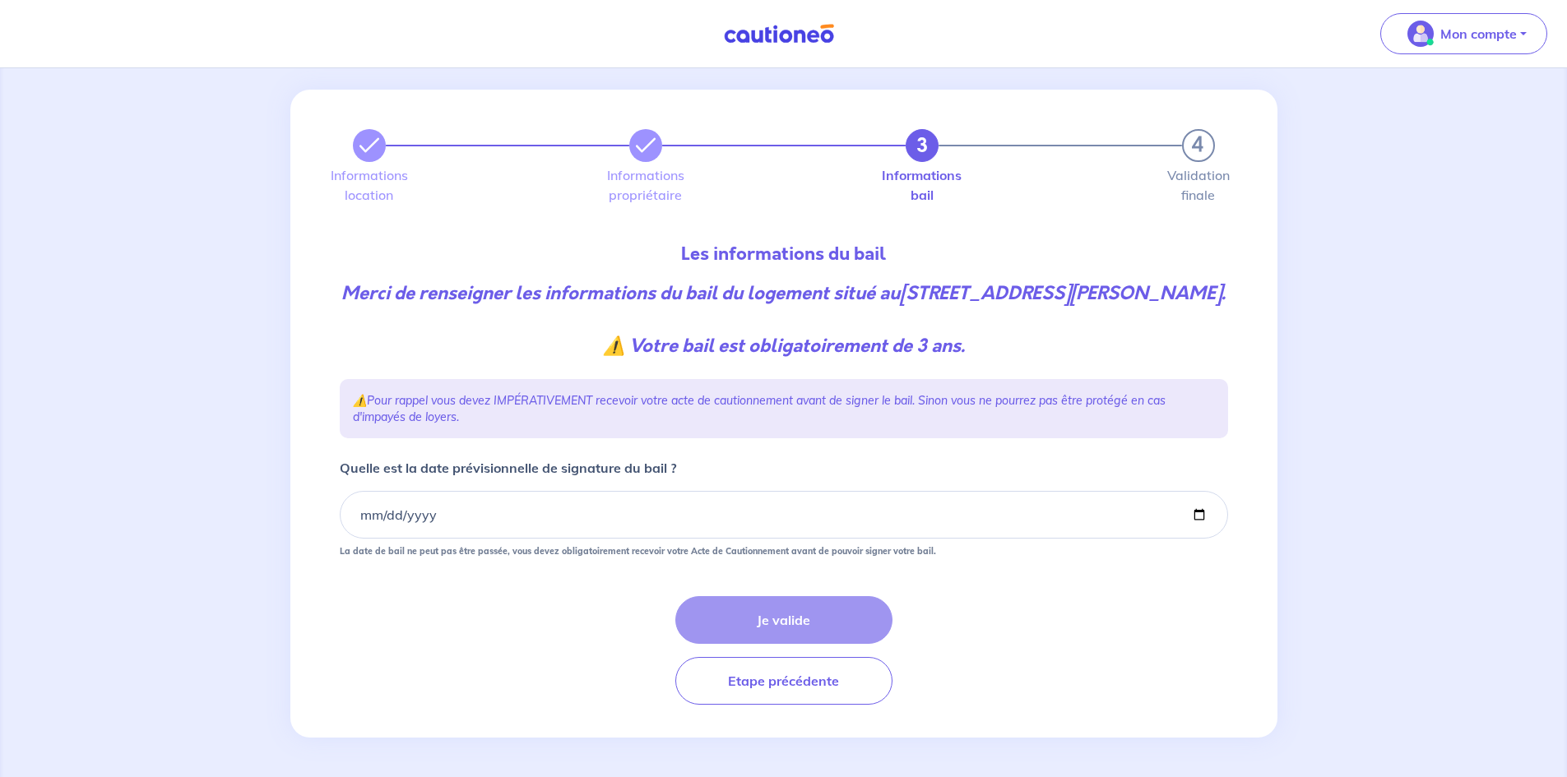
scroll to position [44, 0]
click at [402, 528] on input "Quelle est la date prévisionnelle de signature du bail ?" at bounding box center [784, 515] width 889 height 48
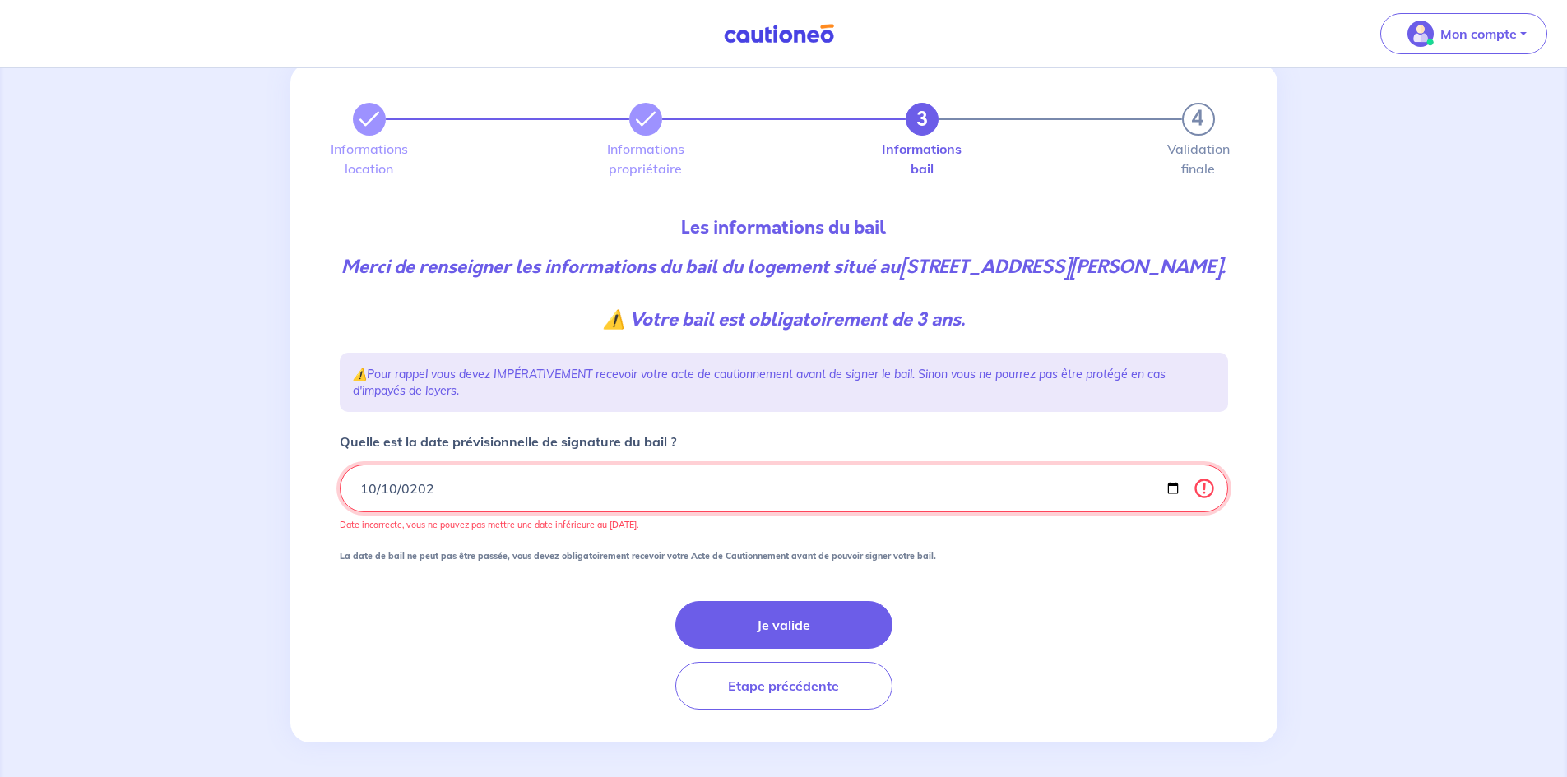
type input "2025-10-10"
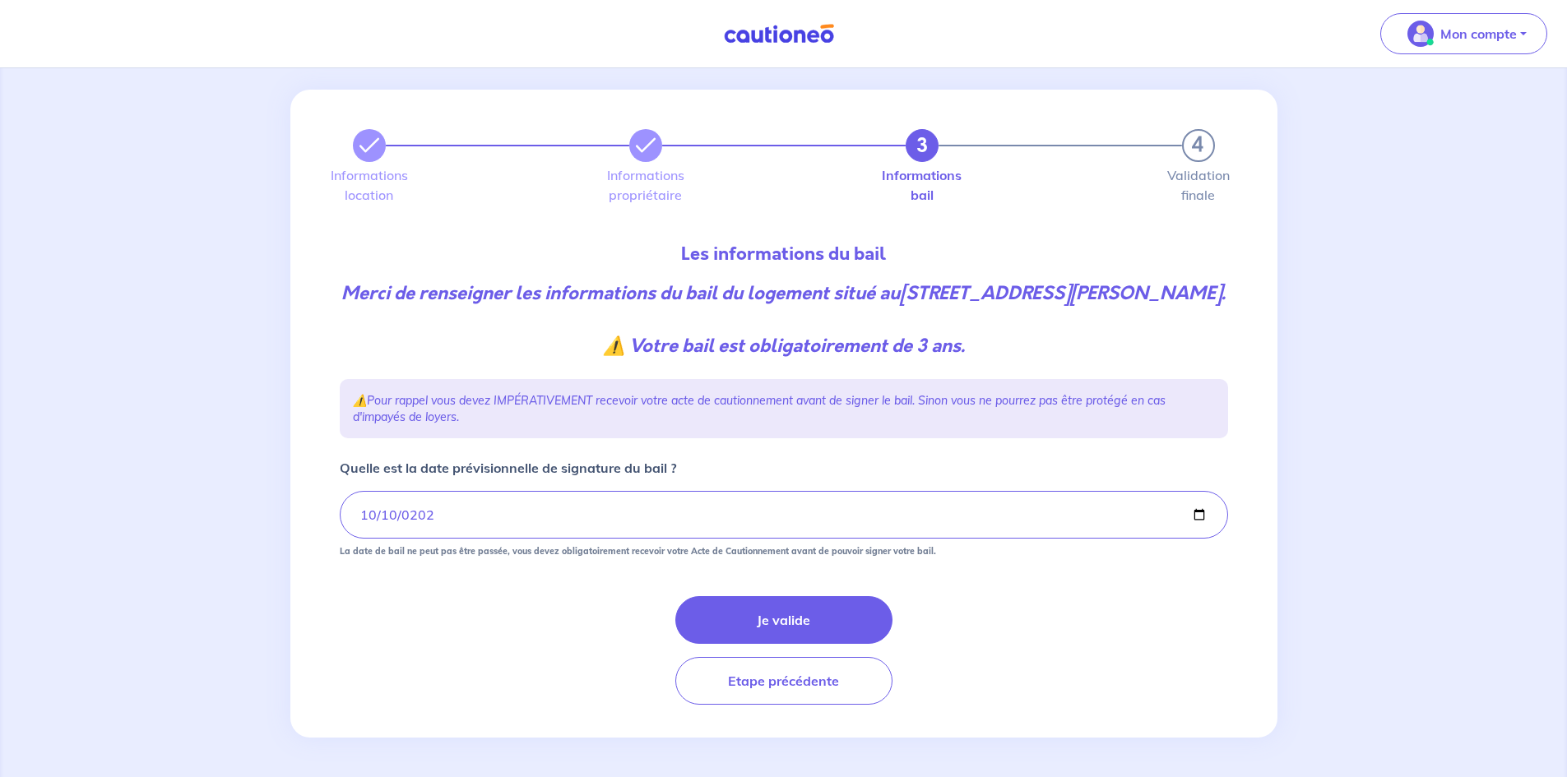
click at [445, 594] on form "Quelle est la date prévisionnelle de signature du bail ? 2025-10-10 La date de …" at bounding box center [784, 581] width 889 height 247
click at [764, 615] on button "Je valide" at bounding box center [783, 620] width 217 height 48
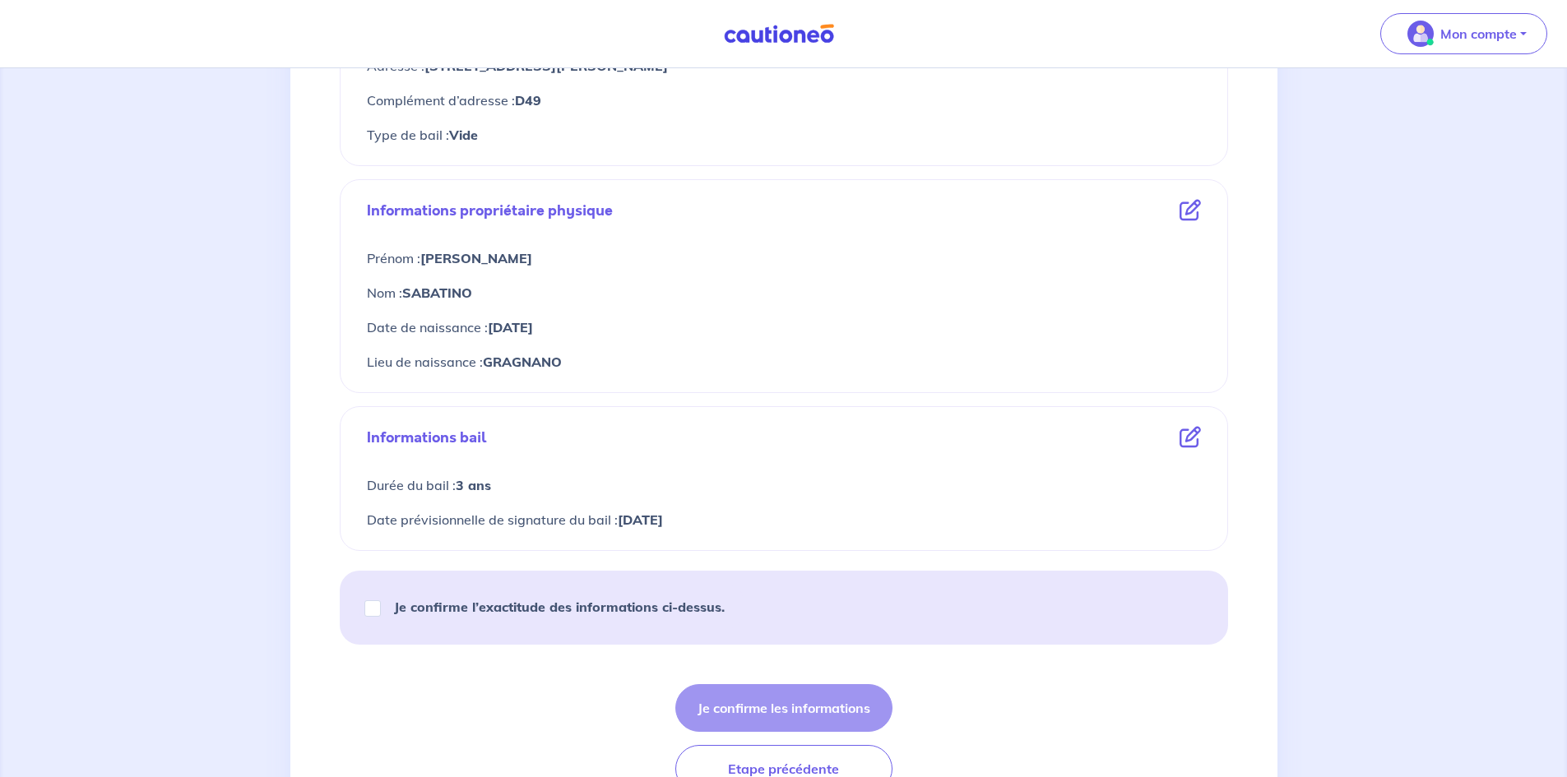
scroll to position [515, 0]
click at [378, 609] on input "Je confirme l’exactitude des informations ci-dessus." at bounding box center [372, 608] width 16 height 16
checkbox input "true"
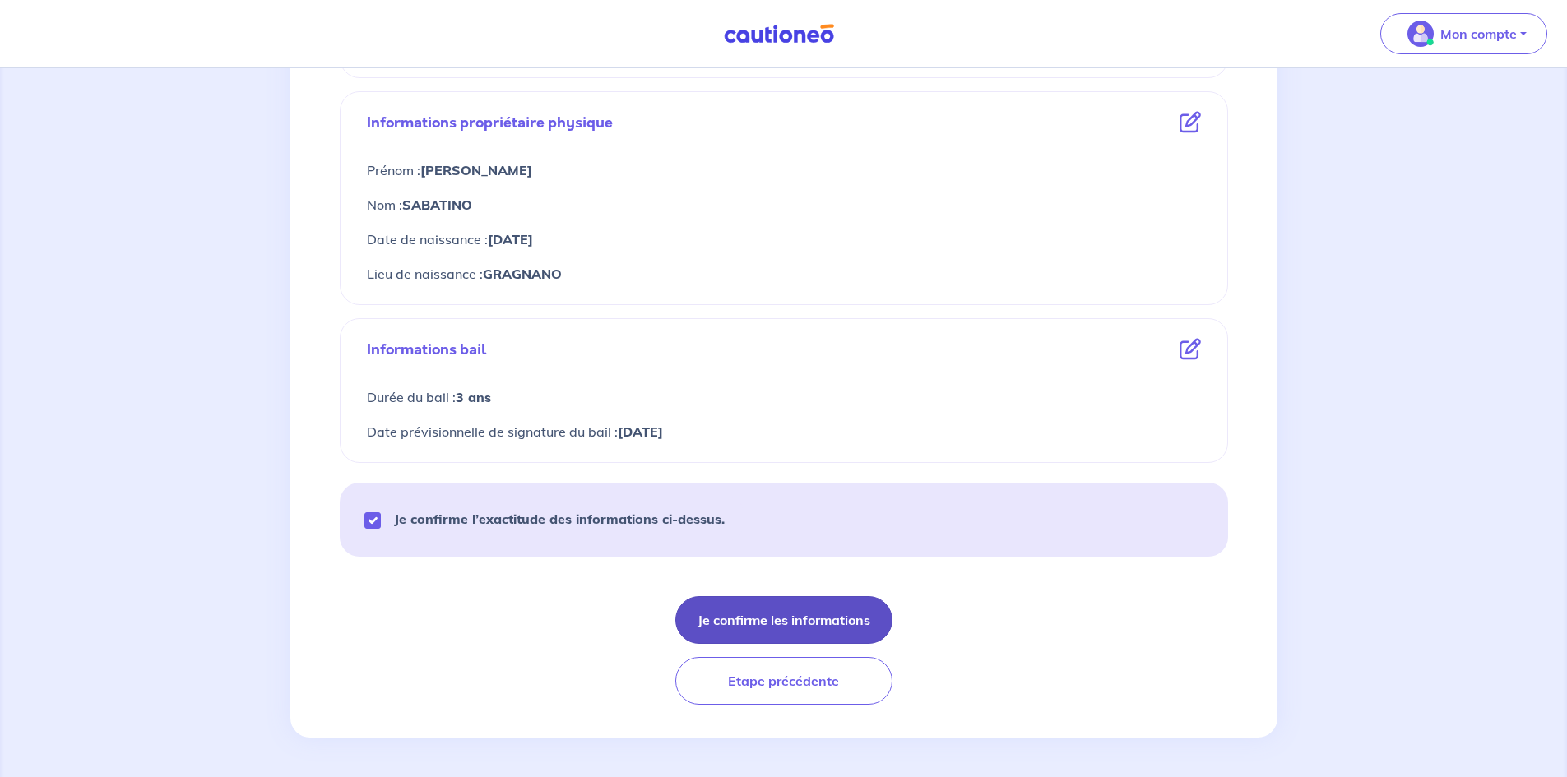
click at [815, 609] on button "Je confirme les informations" at bounding box center [783, 620] width 217 height 48
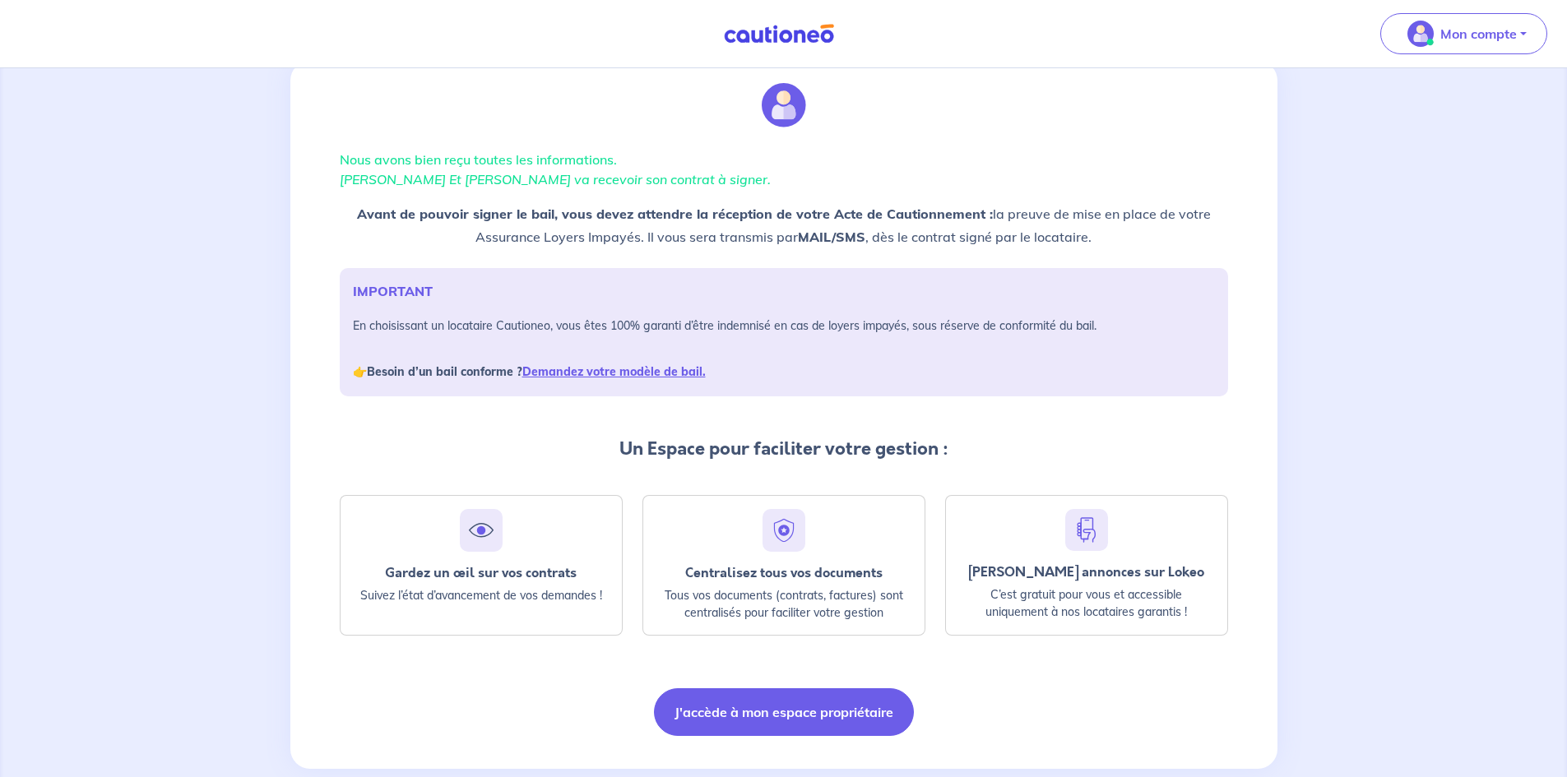
scroll to position [78, 0]
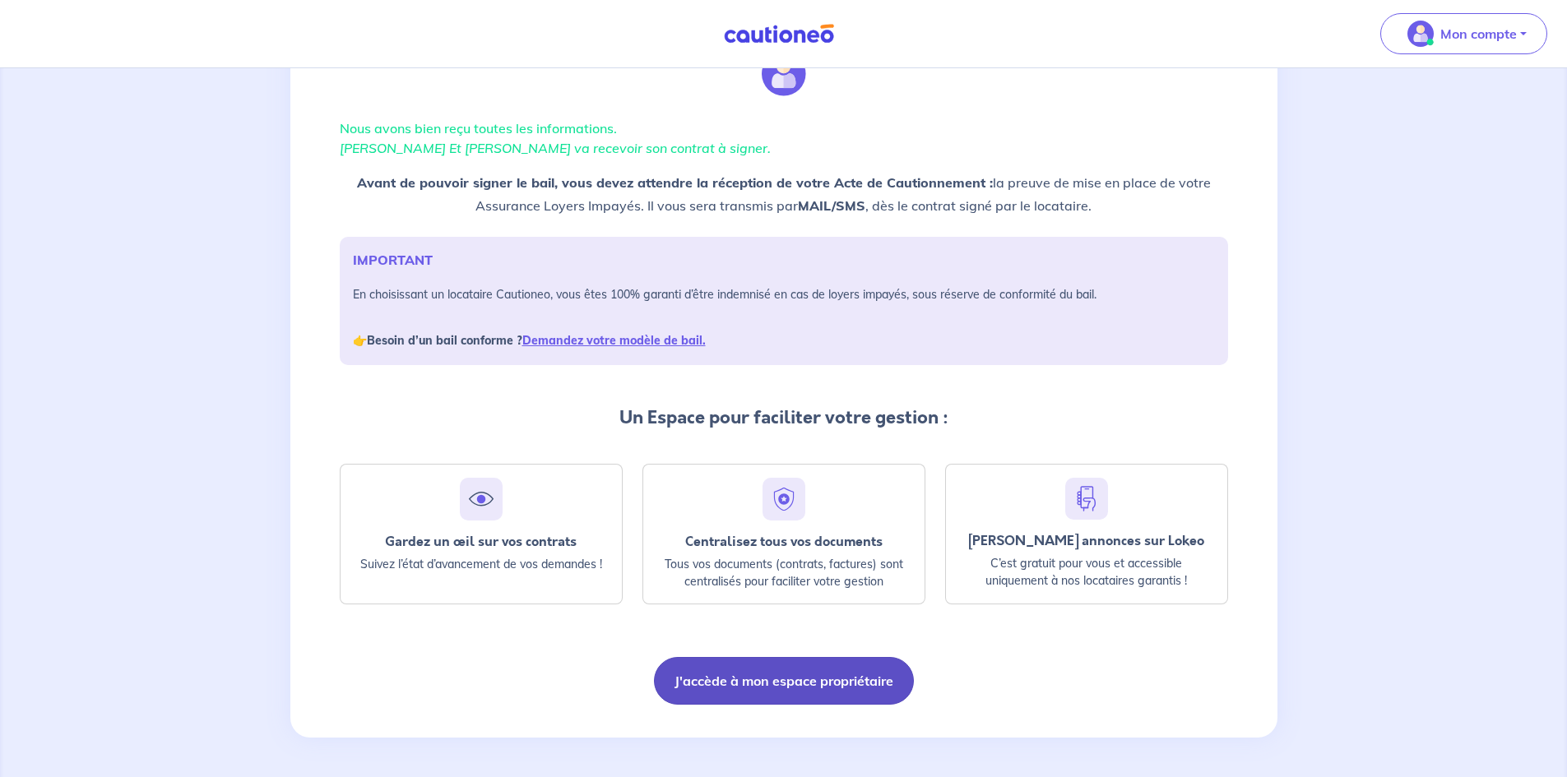
click at [879, 682] on button "J'accède à mon espace propriétaire" at bounding box center [784, 681] width 260 height 48
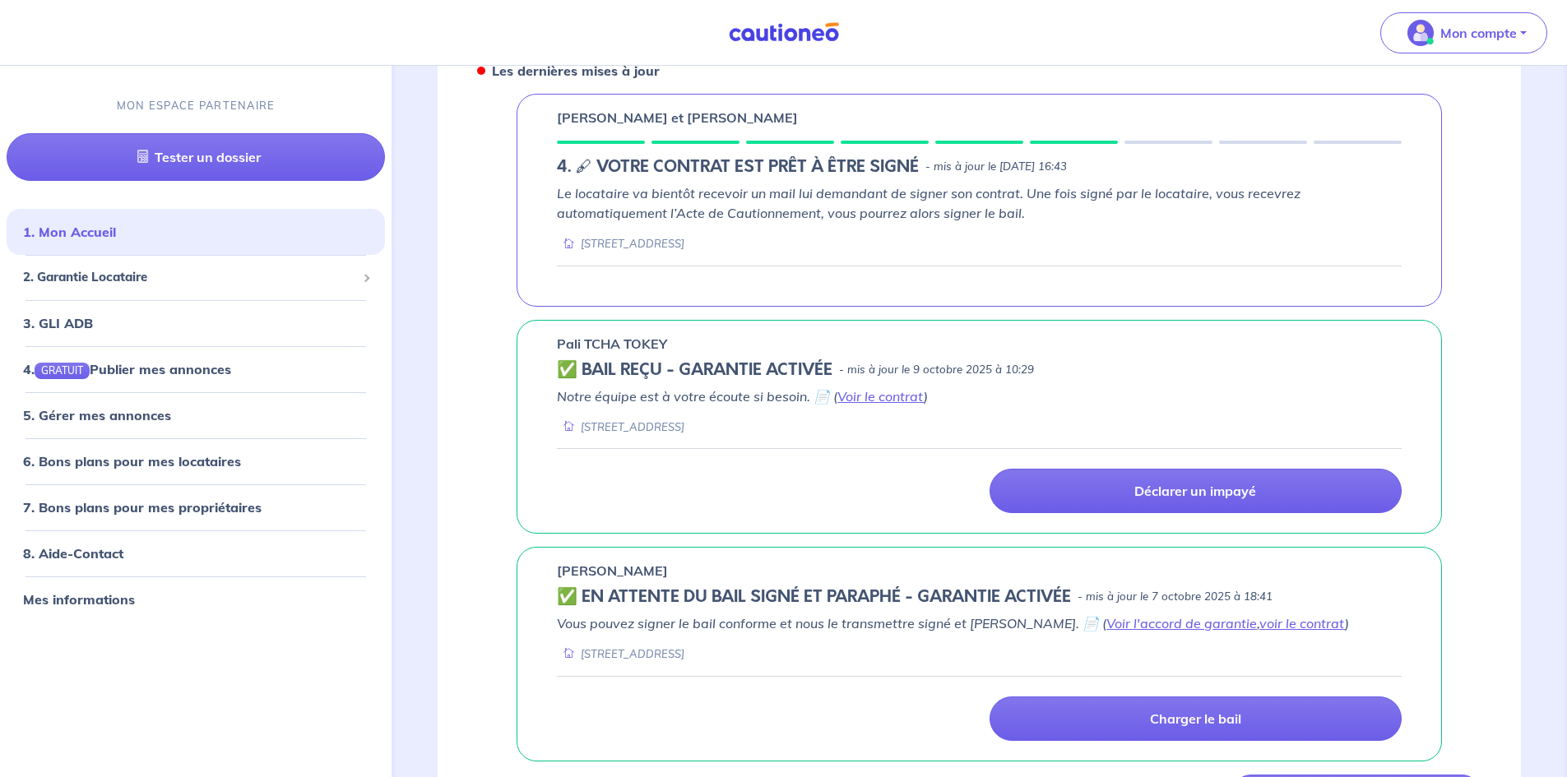
scroll to position [648, 0]
